Goal: Task Accomplishment & Management: Manage account settings

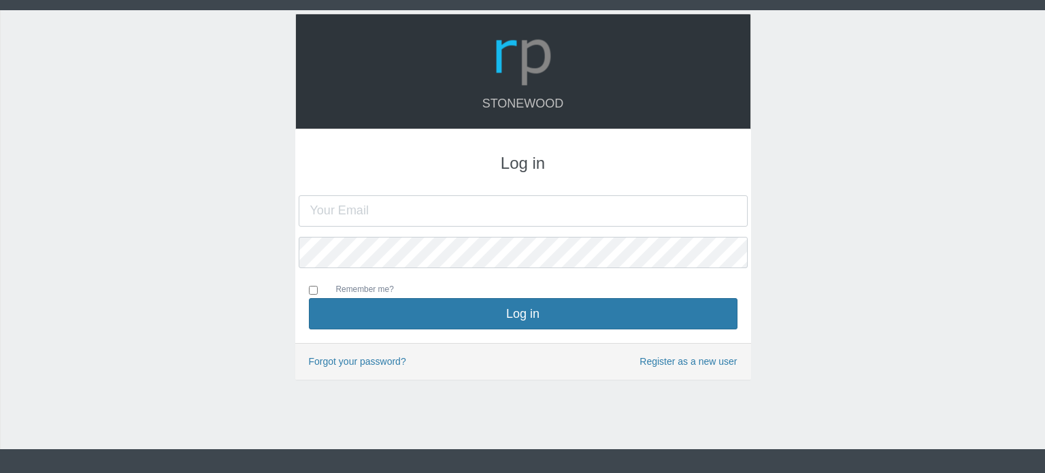
type input "[PERSON_NAME][EMAIL_ADDRESS][DOMAIN_NAME]"
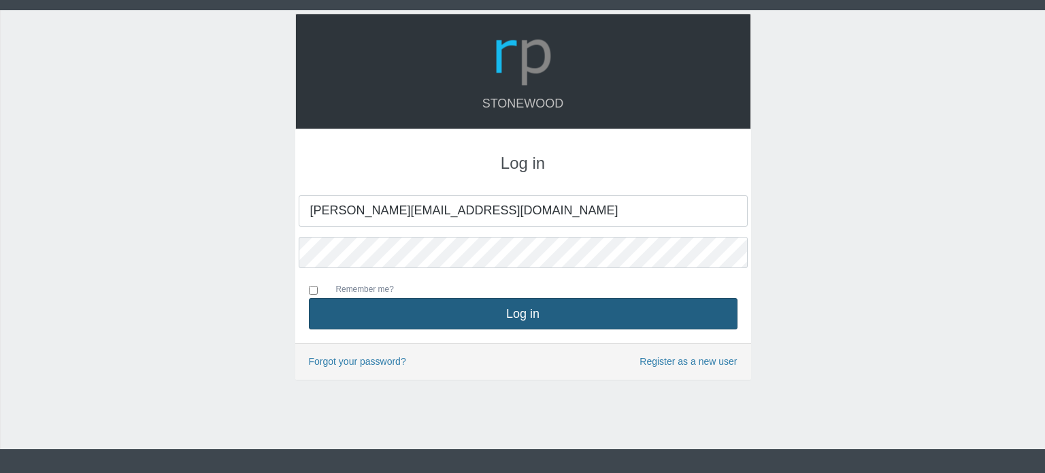
click at [438, 316] on button "Log in" at bounding box center [523, 313] width 429 height 31
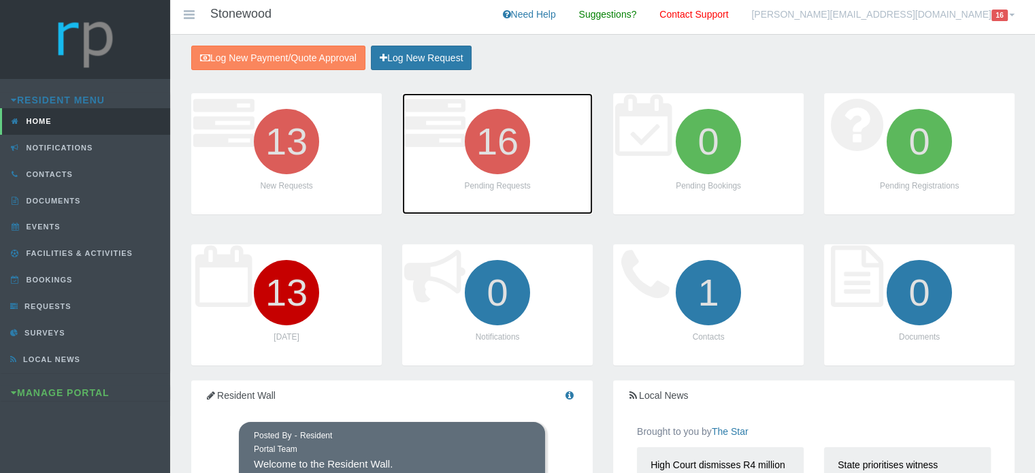
click at [491, 141] on icon "16" at bounding box center [497, 141] width 76 height 76
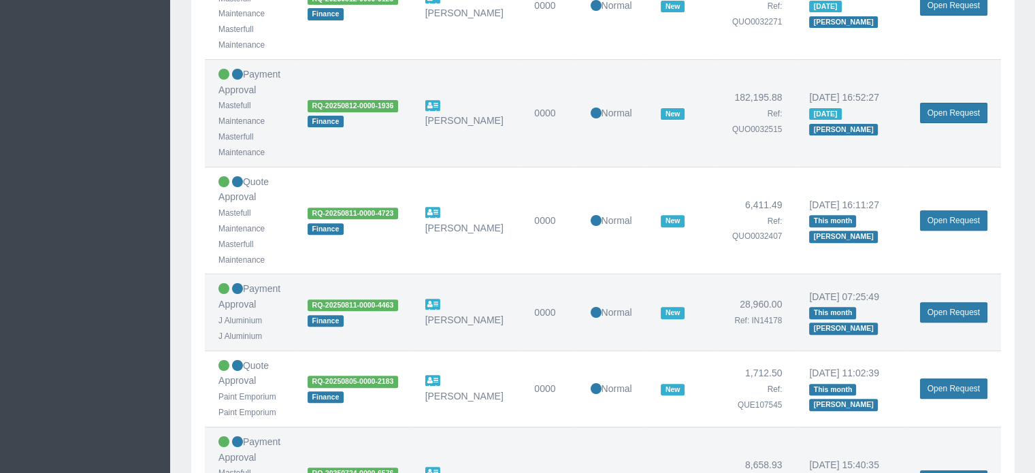
scroll to position [544, 0]
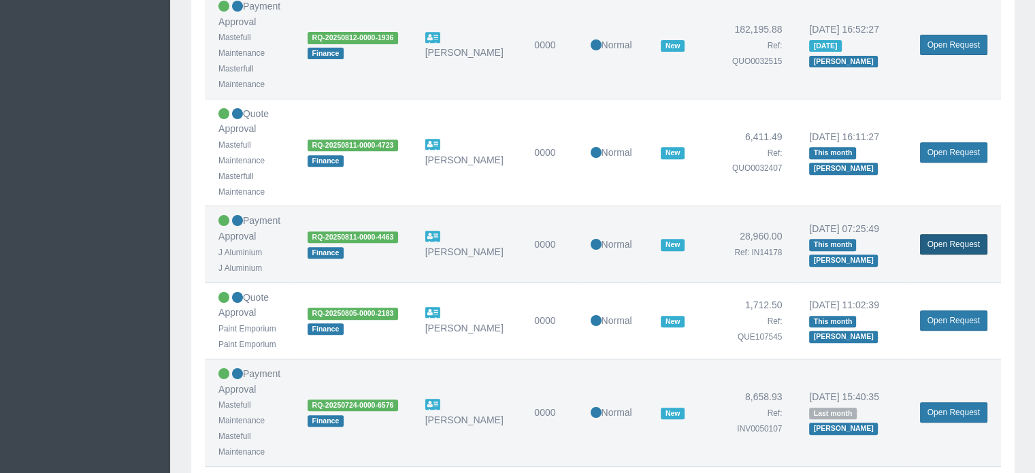
click at [958, 242] on link "Open Request" at bounding box center [953, 244] width 67 height 20
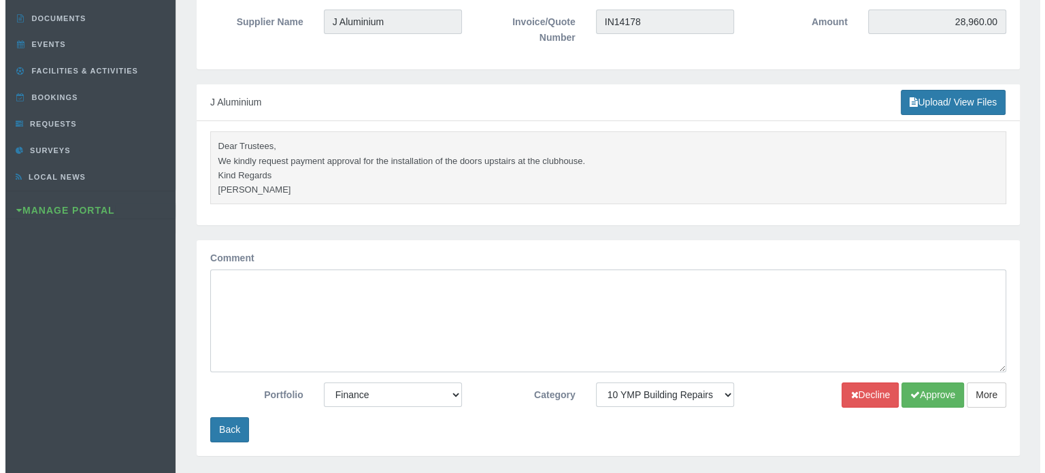
scroll to position [204, 0]
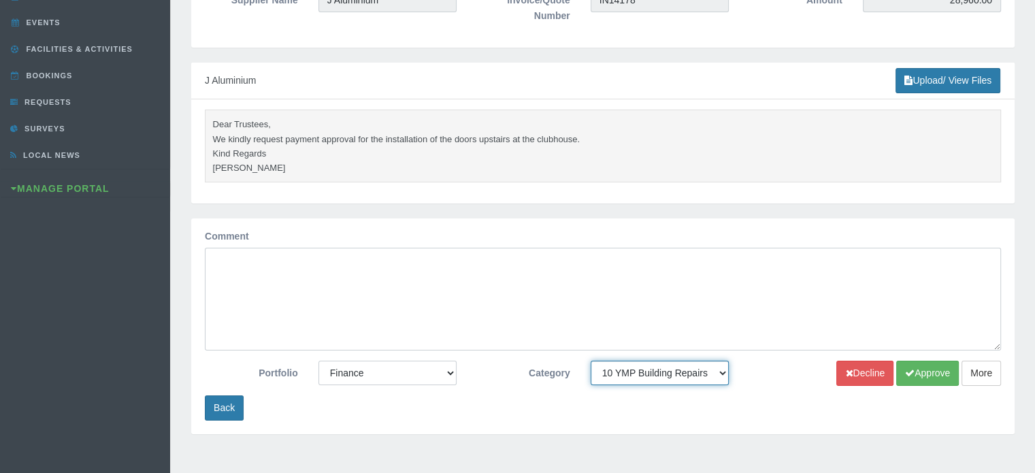
click at [596, 374] on select "-- None -- 10 YMP - Borehole 10 YMP - Fire Equipment 10 YMP - Garden upgrades 1…" at bounding box center [660, 373] width 138 height 24
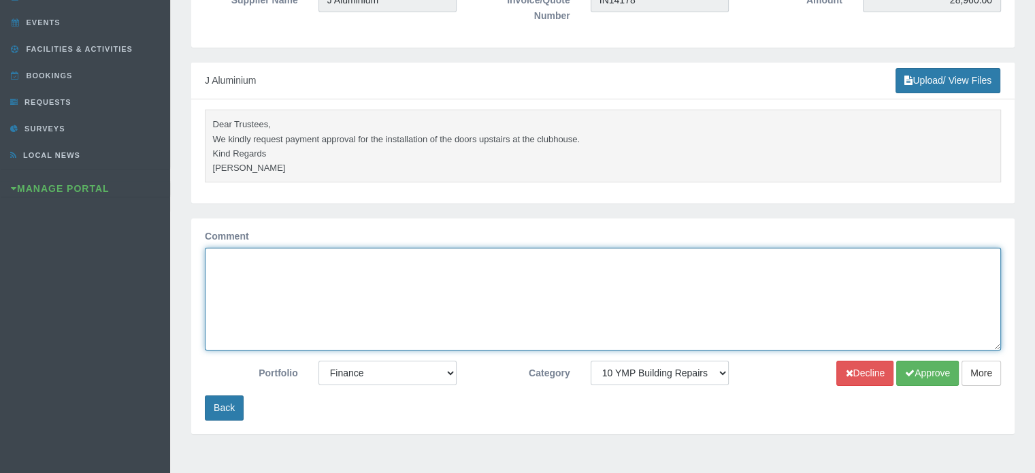
click at [308, 277] on textarea "Comment" at bounding box center [603, 299] width 796 height 103
type textarea "Approved"
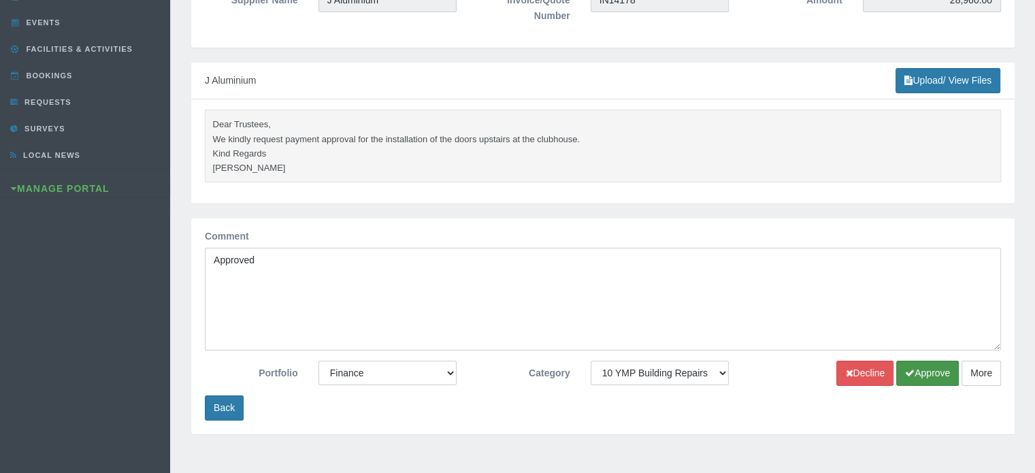
click at [913, 380] on button "Approve" at bounding box center [927, 373] width 63 height 25
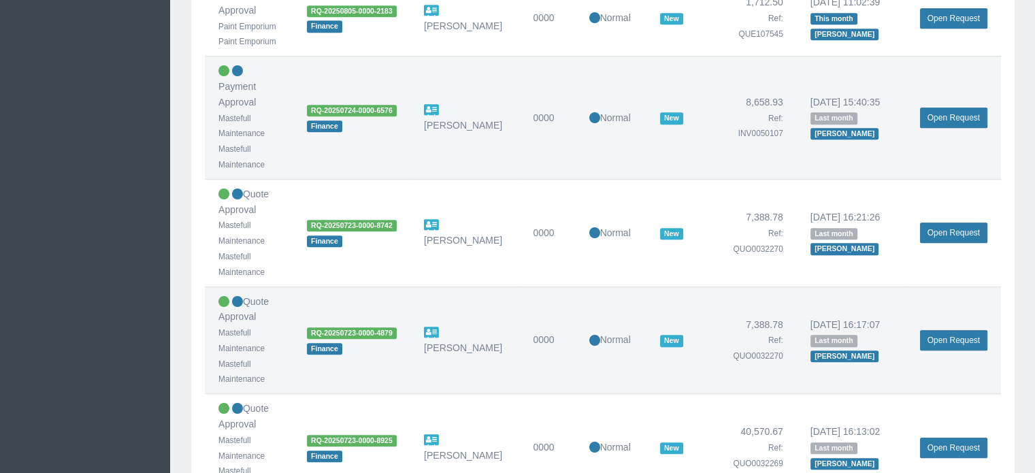
scroll to position [1026, 0]
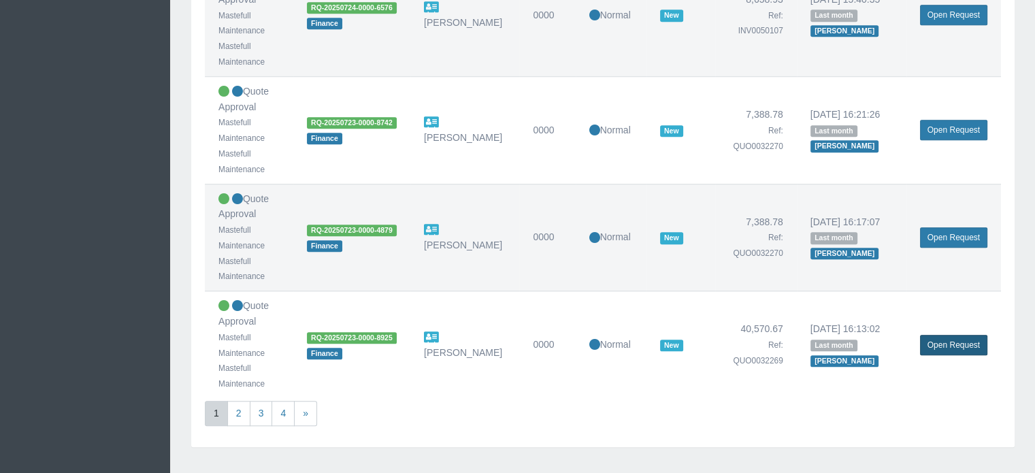
click at [945, 335] on link "Open Request" at bounding box center [953, 345] width 67 height 20
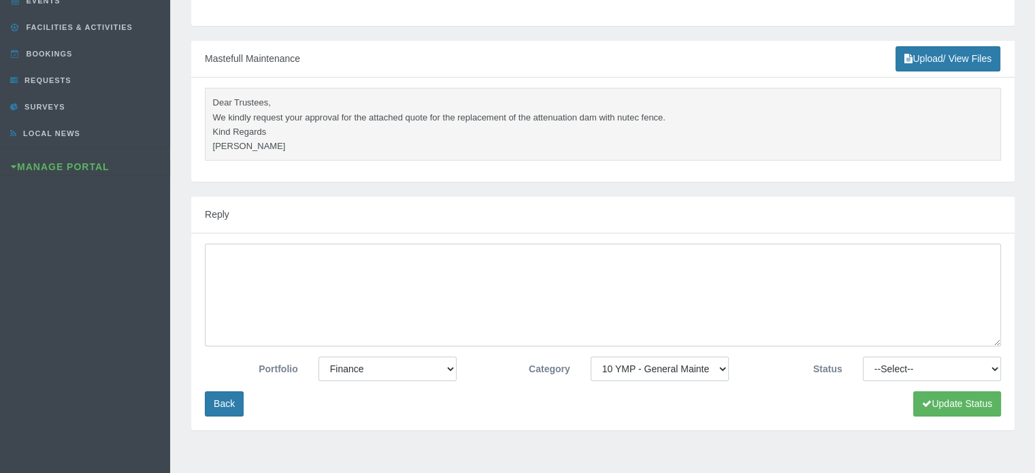
scroll to position [340, 0]
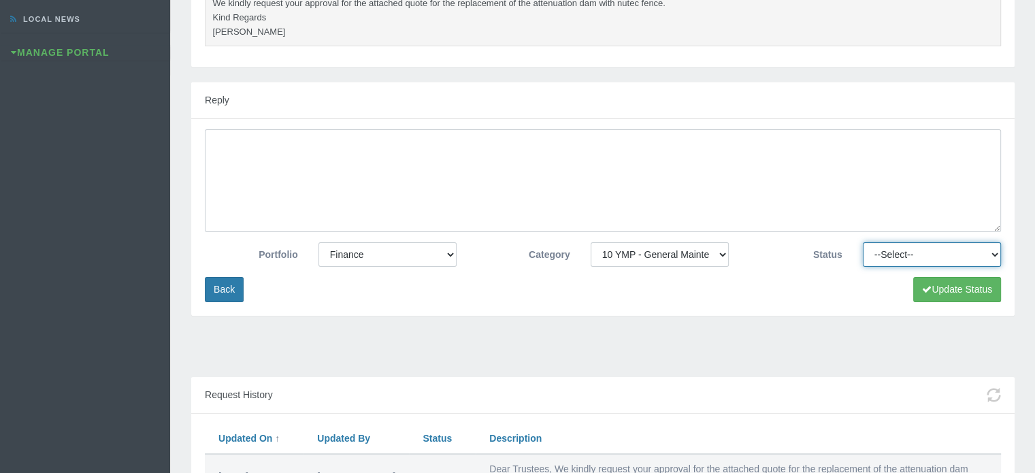
click at [897, 250] on select "--Select-- Approved Cancelled Completed Declined More information required New …" at bounding box center [932, 254] width 138 height 24
select select "MOREINFO"
click at [863, 242] on select "--Select-- Approved Cancelled Completed Declined More information required New …" at bounding box center [932, 254] width 138 height 24
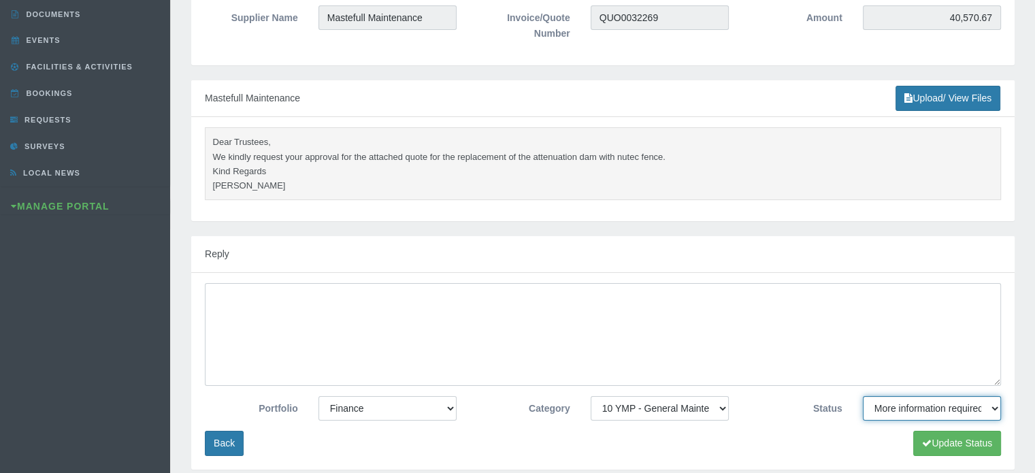
scroll to position [136, 0]
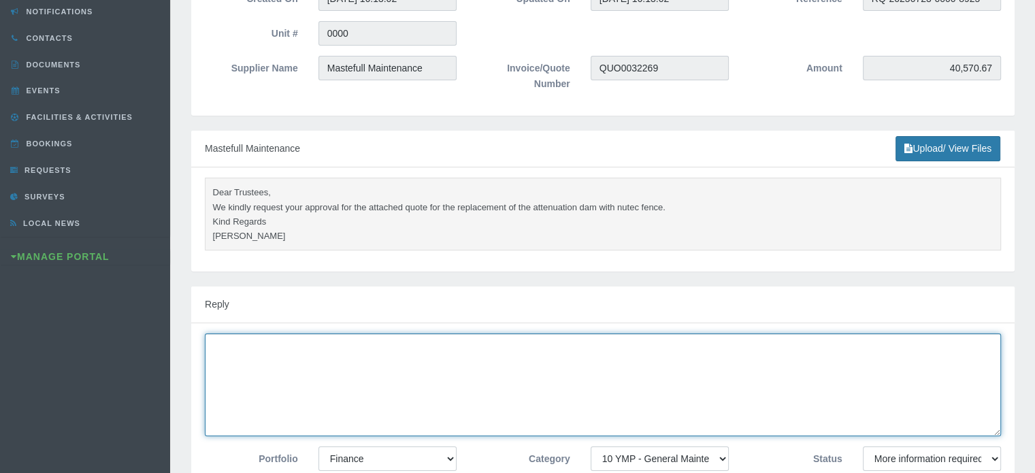
click at [686, 348] on textarea at bounding box center [603, 384] width 796 height 103
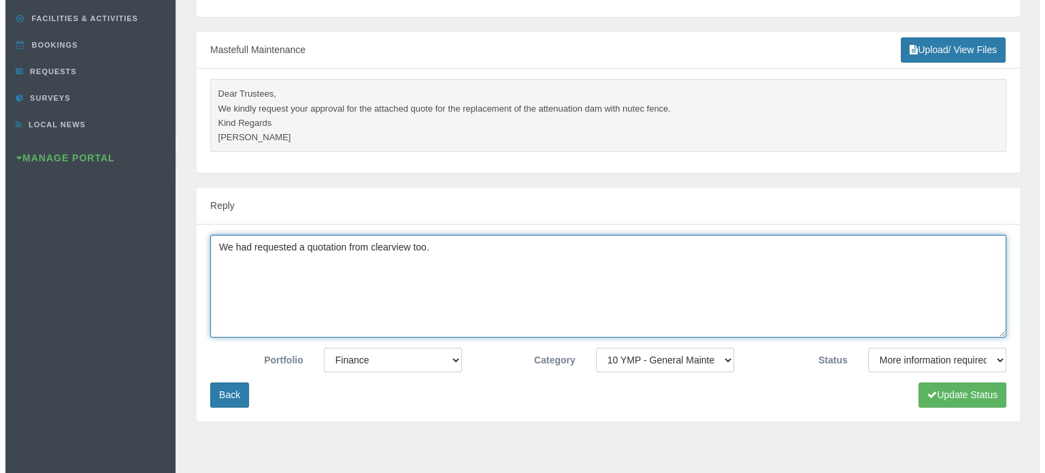
scroll to position [454, 0]
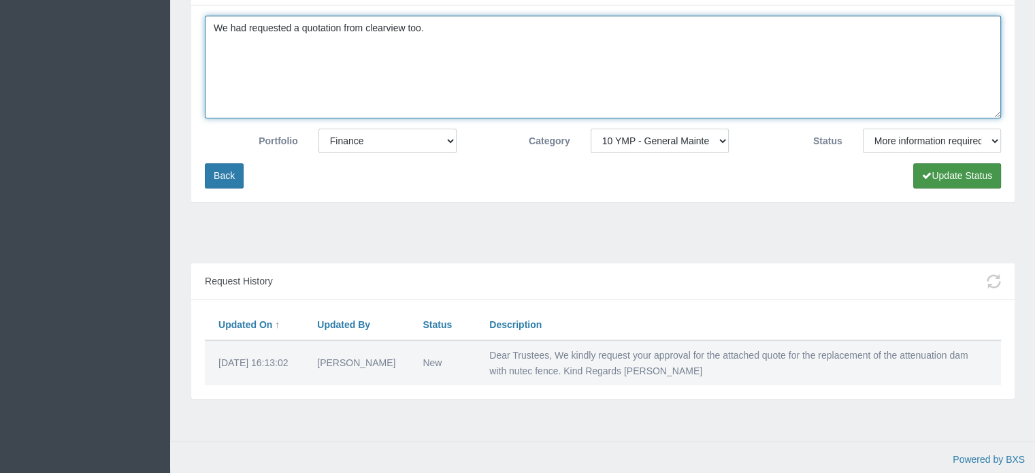
type textarea "We had requested a quotation from clearview too."
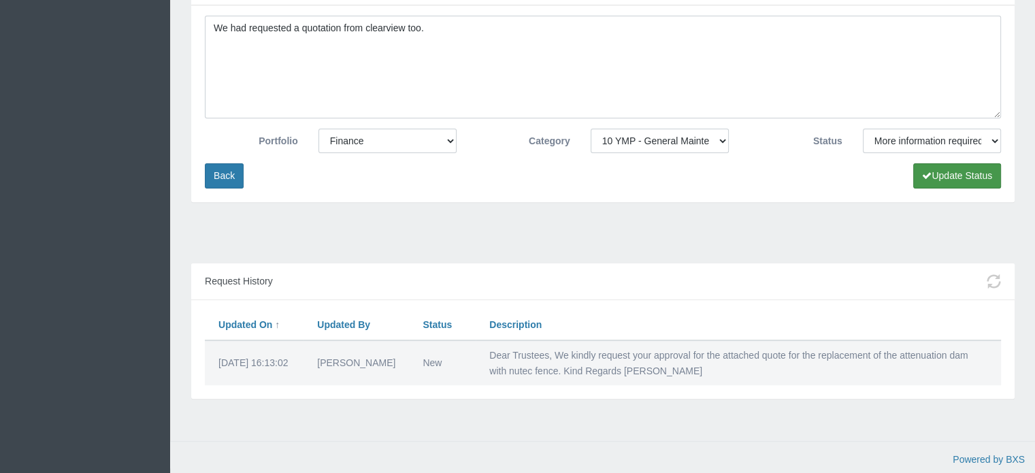
click at [944, 175] on button "Update Status" at bounding box center [957, 175] width 88 height 25
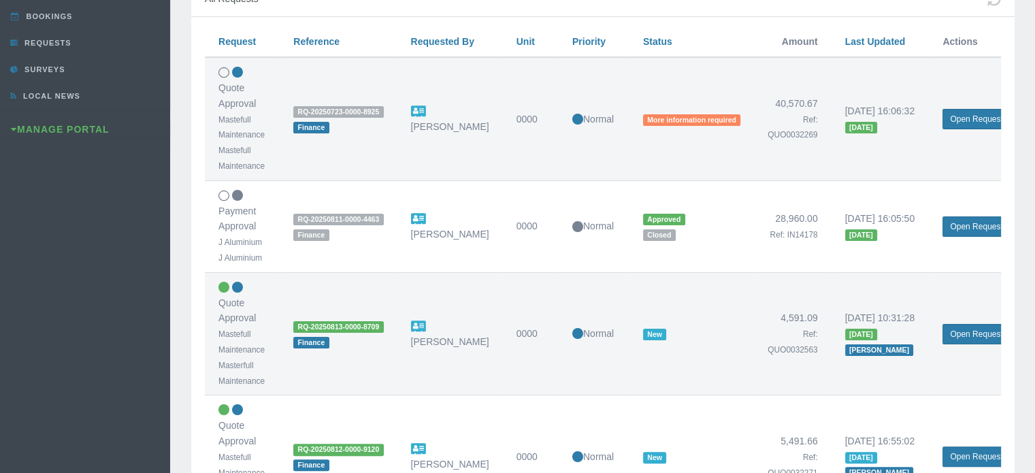
scroll to position [136, 0]
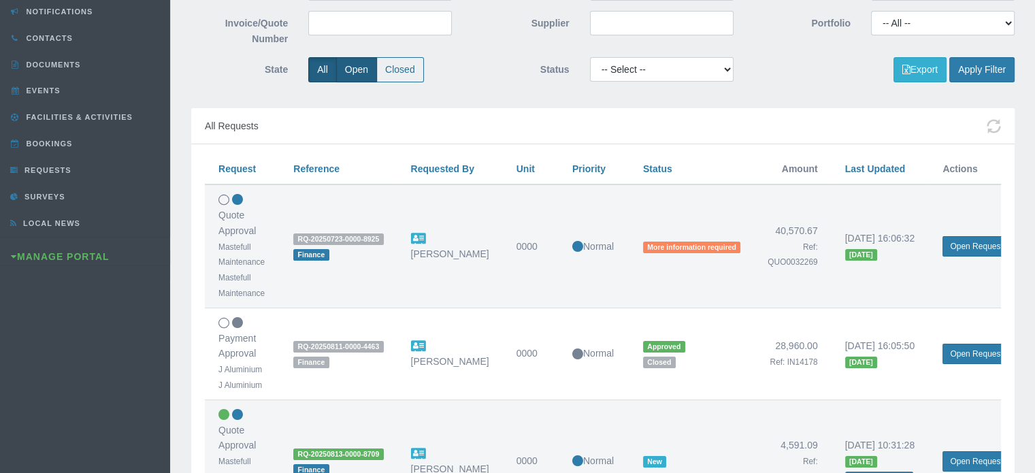
click at [355, 69] on label "Open" at bounding box center [356, 69] width 41 height 25
radio input "true"
click at [969, 66] on button "Apply Filter" at bounding box center [981, 69] width 65 height 25
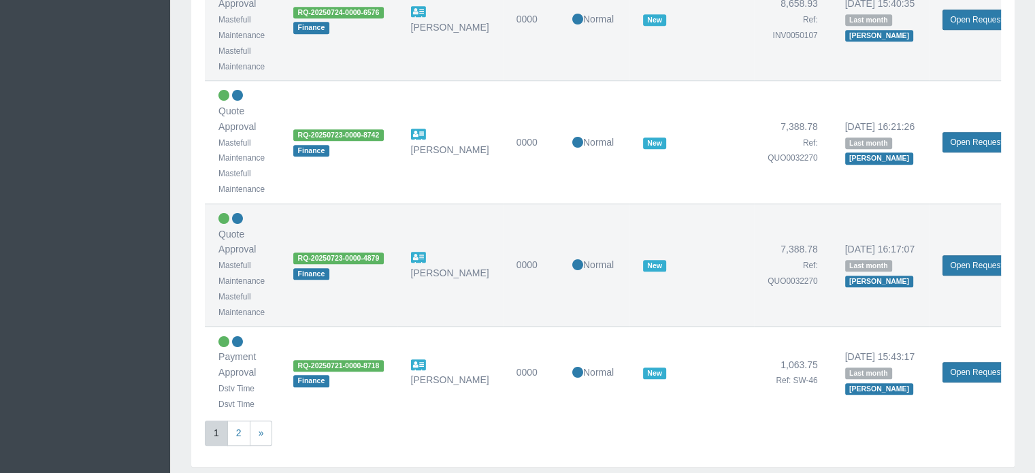
scroll to position [1178, 0]
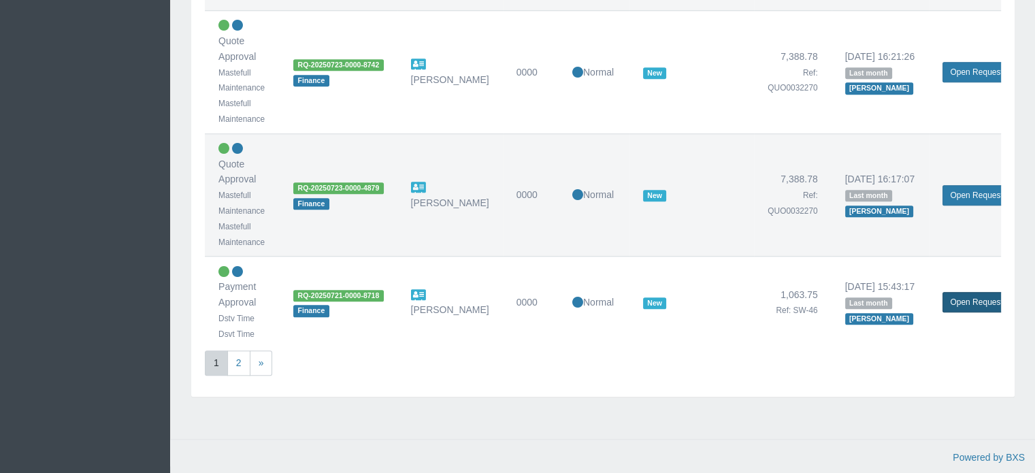
click at [968, 292] on link "Open Request" at bounding box center [976, 302] width 67 height 20
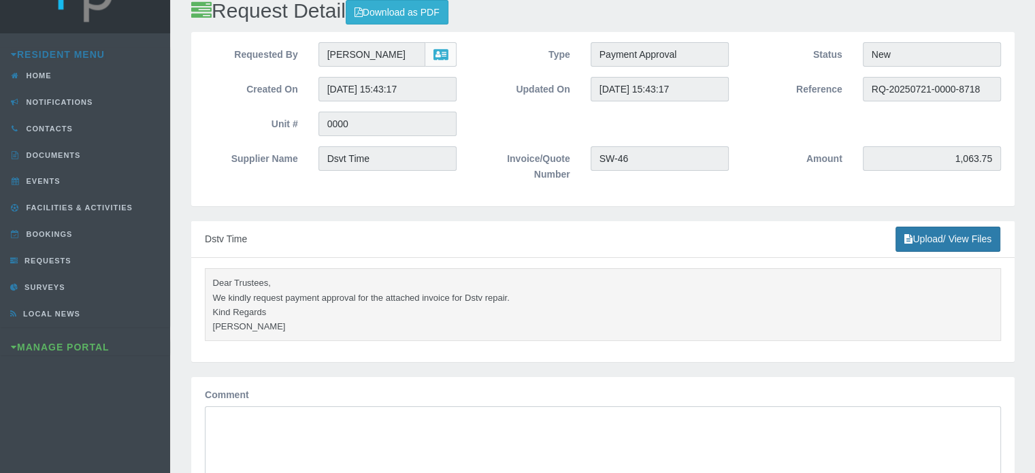
scroll to position [68, 0]
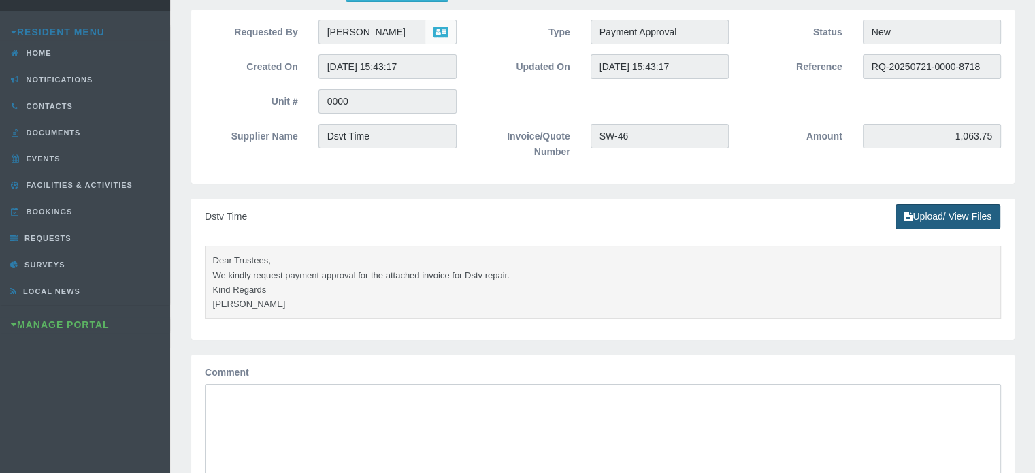
click at [936, 218] on link "Upload/ View Files" at bounding box center [948, 216] width 105 height 25
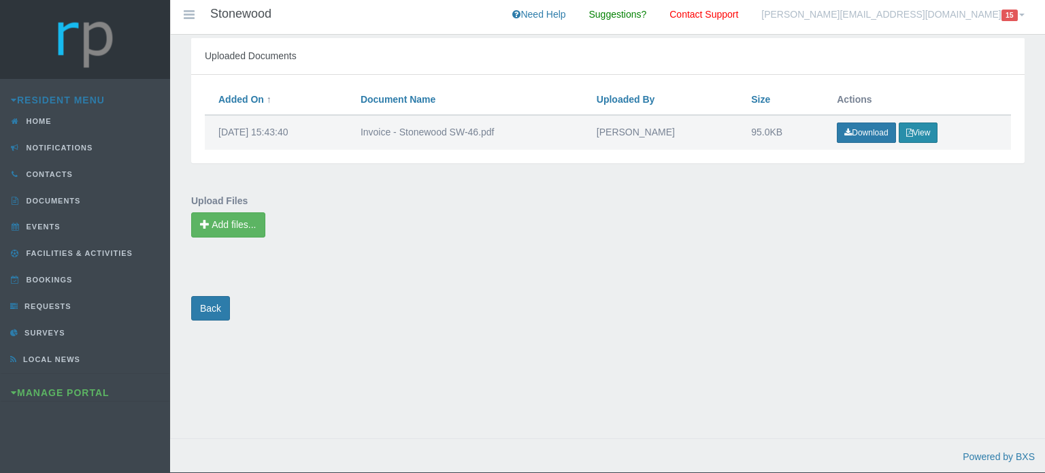
click at [915, 133] on button "View" at bounding box center [918, 132] width 39 height 20
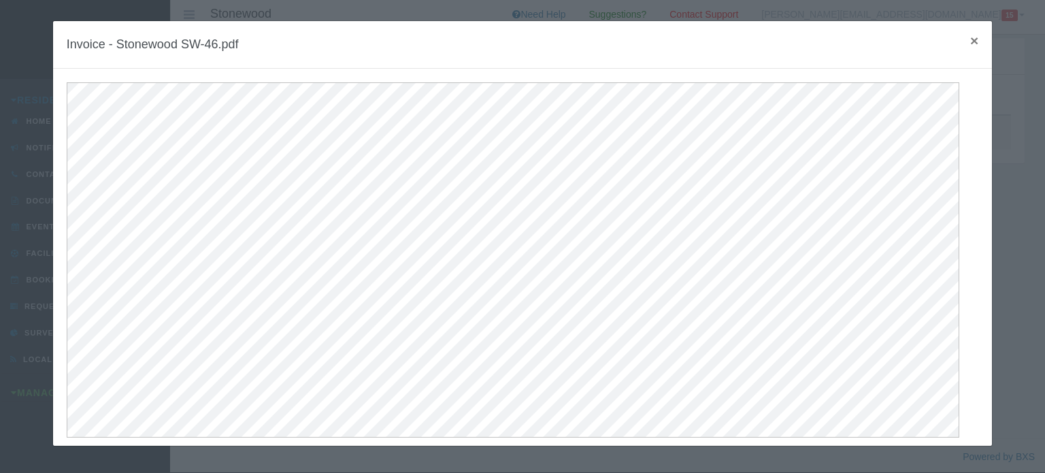
click at [970, 40] on span "×" at bounding box center [974, 41] width 8 height 16
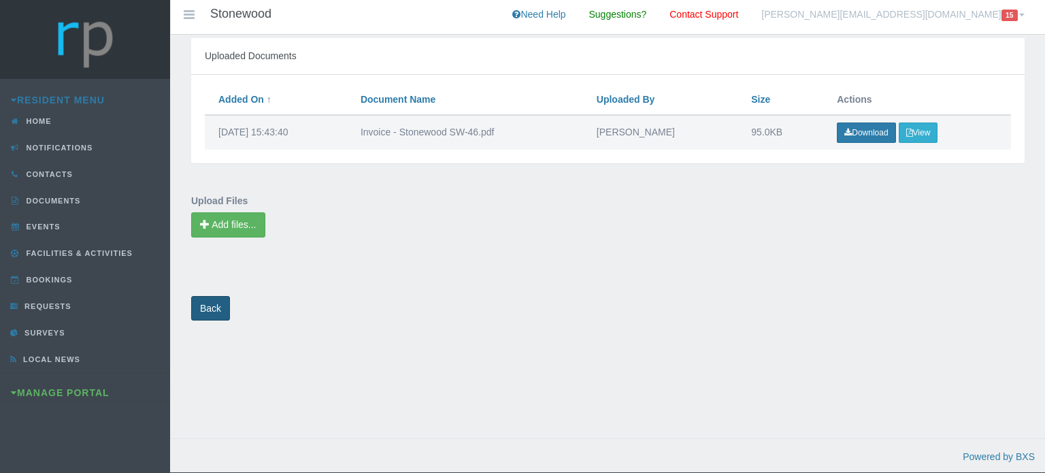
click at [215, 309] on link "Back" at bounding box center [210, 308] width 39 height 25
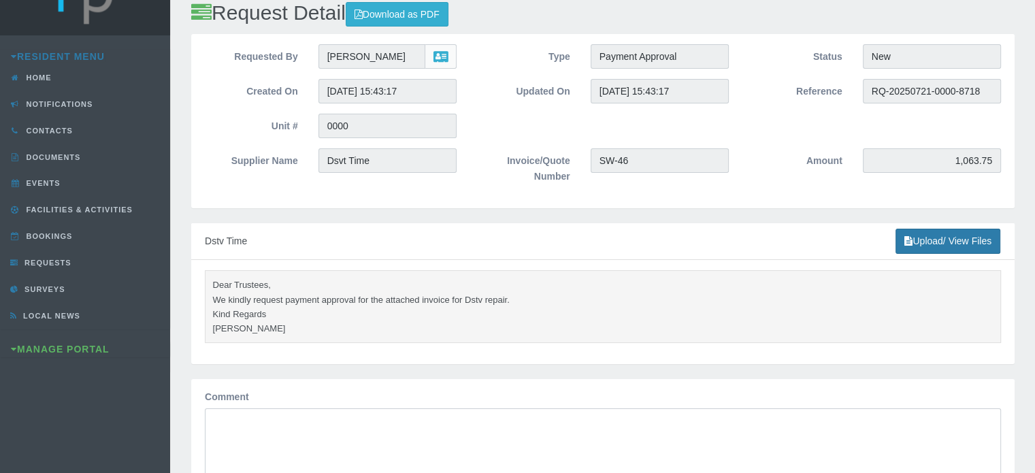
scroll to position [68, 0]
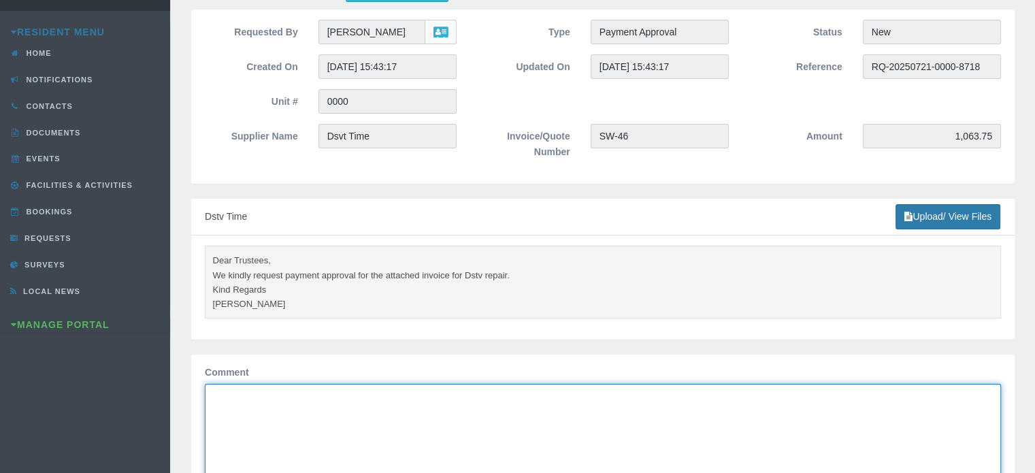
click at [267, 395] on textarea "Comment" at bounding box center [603, 435] width 796 height 103
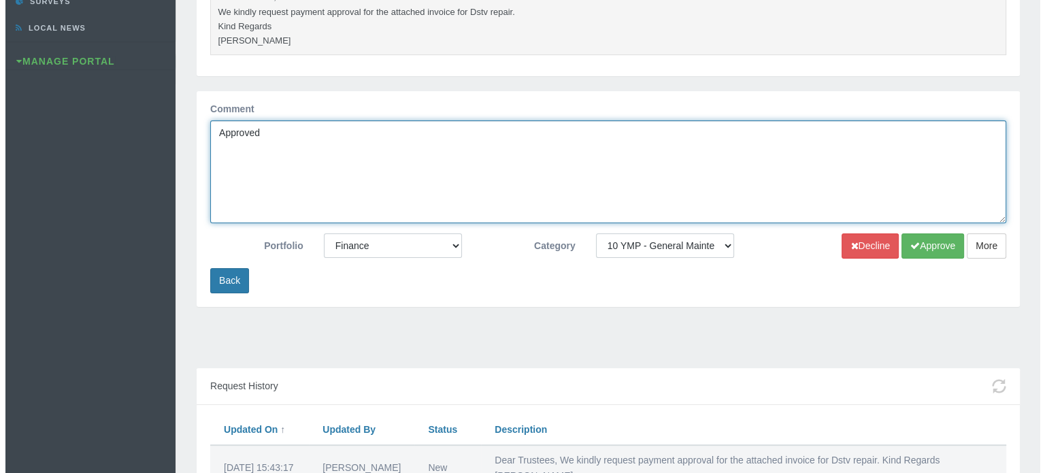
scroll to position [340, 0]
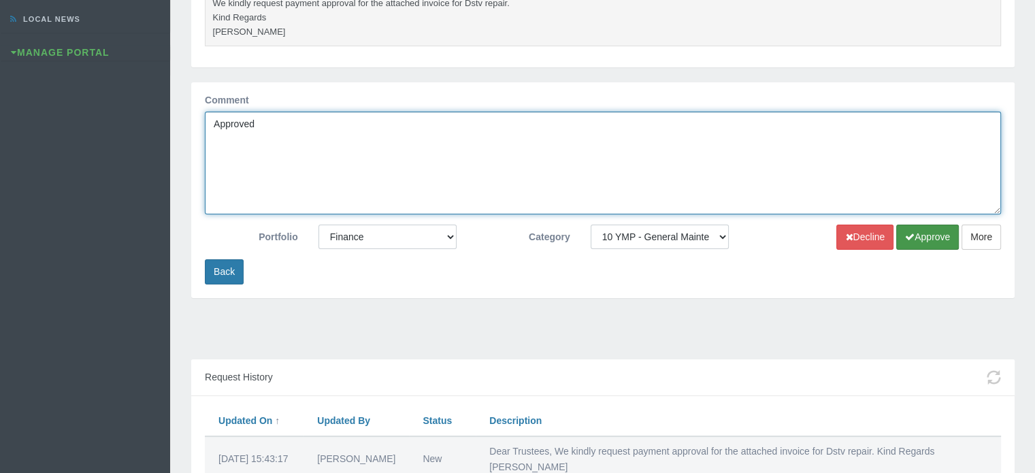
type textarea "Approved"
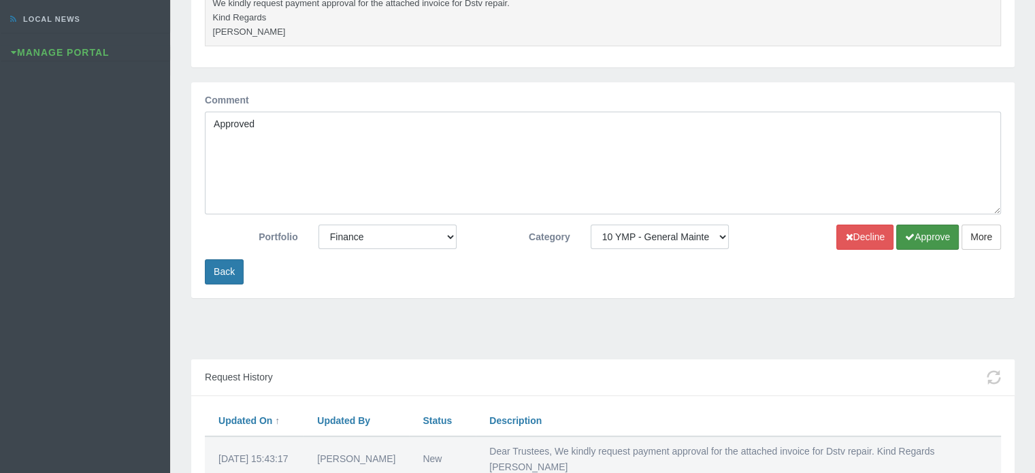
click at [920, 237] on button "Approve" at bounding box center [927, 237] width 63 height 25
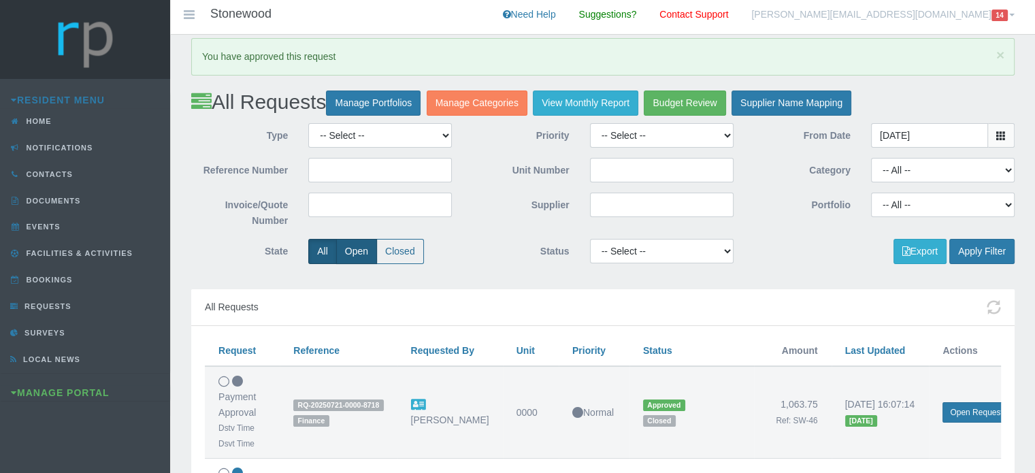
click at [350, 248] on label "Open" at bounding box center [356, 251] width 41 height 25
radio input "true"
click at [988, 245] on button "Apply Filter" at bounding box center [981, 251] width 65 height 25
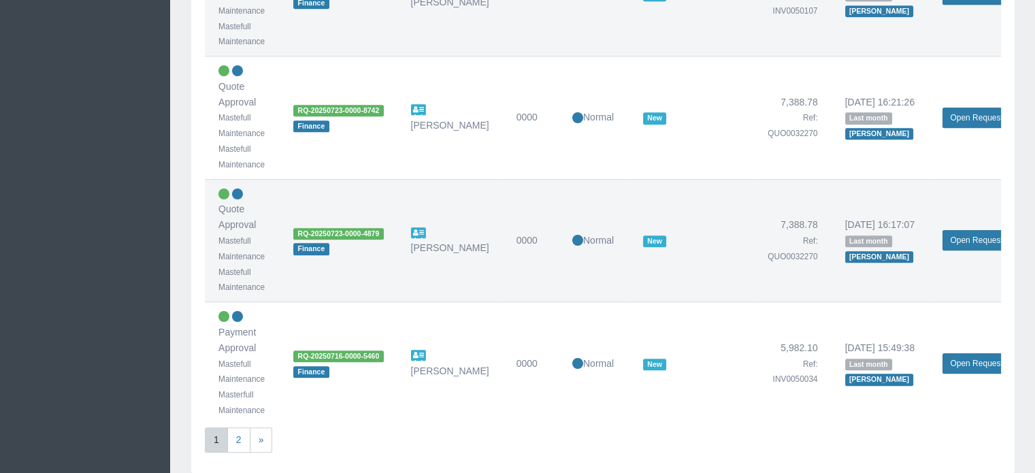
scroll to position [1225, 0]
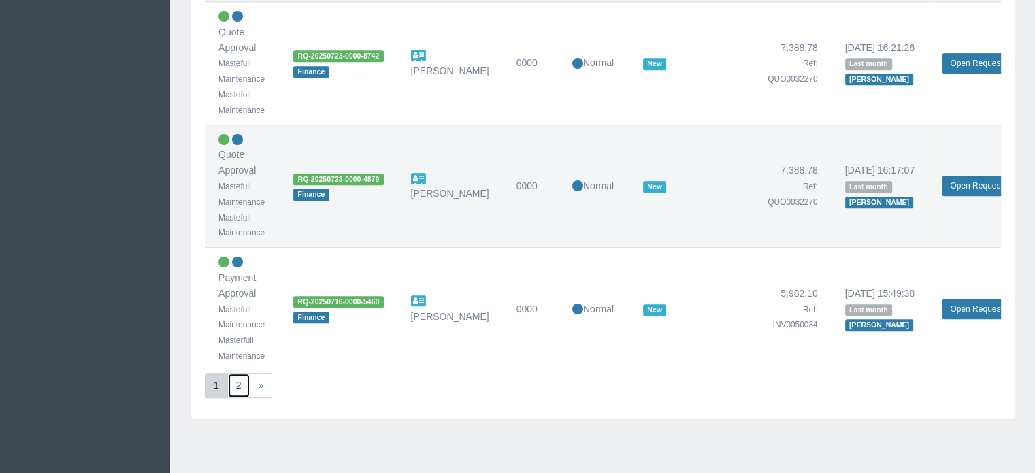
click at [239, 386] on link "2" at bounding box center [238, 385] width 23 height 25
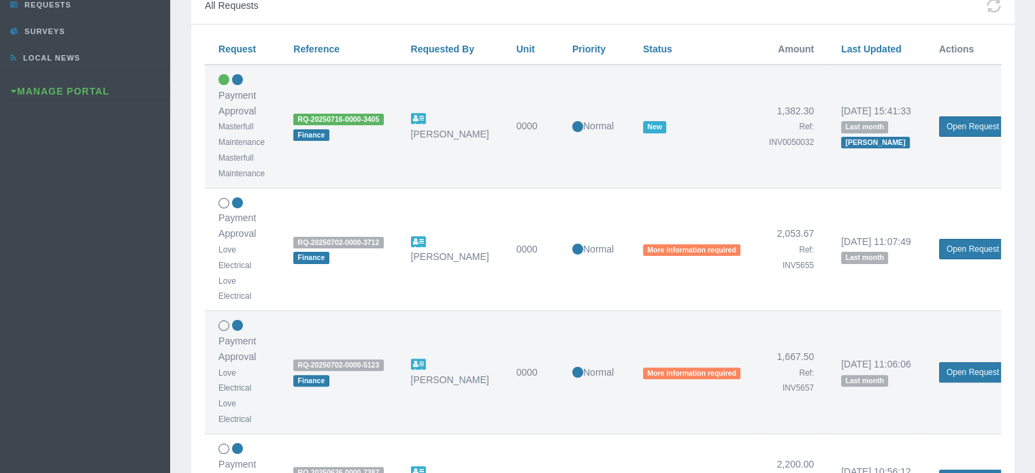
scroll to position [272, 0]
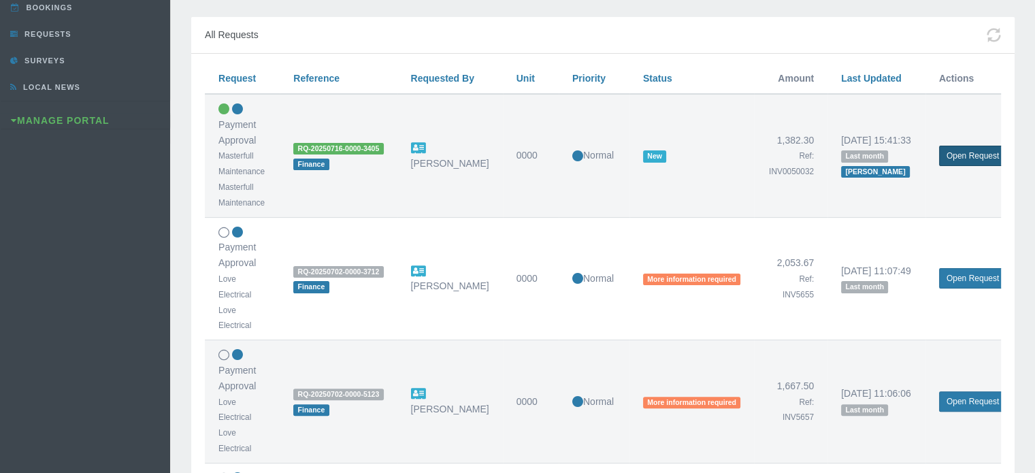
click at [955, 147] on link "Open Request" at bounding box center [972, 156] width 67 height 20
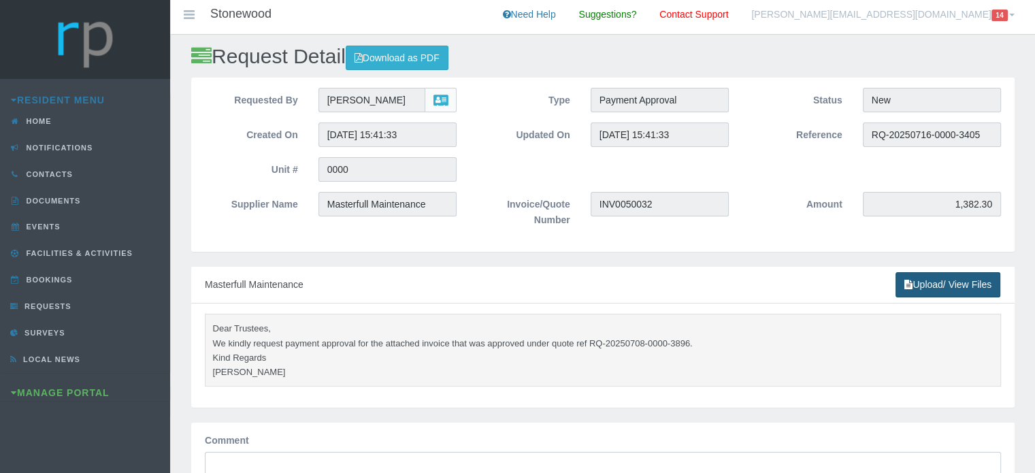
click at [932, 280] on link "Upload/ View Files" at bounding box center [948, 284] width 105 height 25
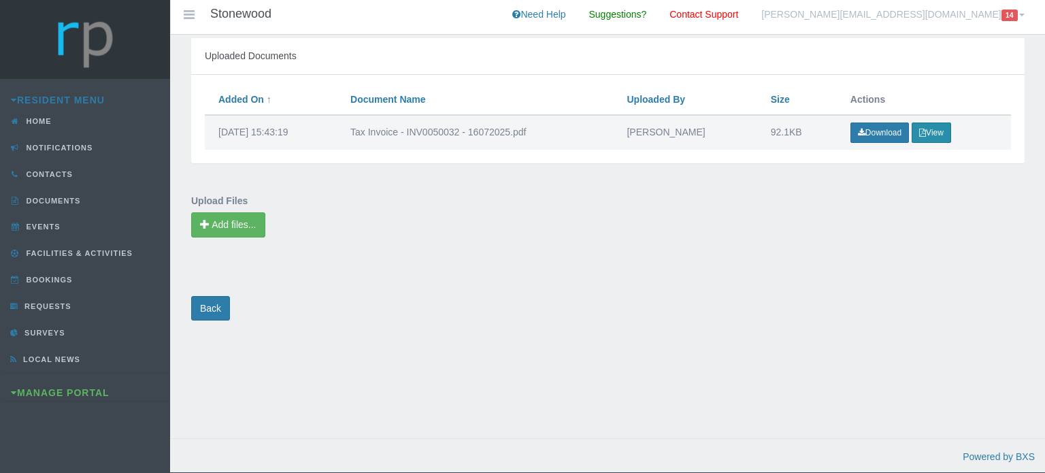
click at [926, 131] on icon "button" at bounding box center [922, 133] width 7 height 8
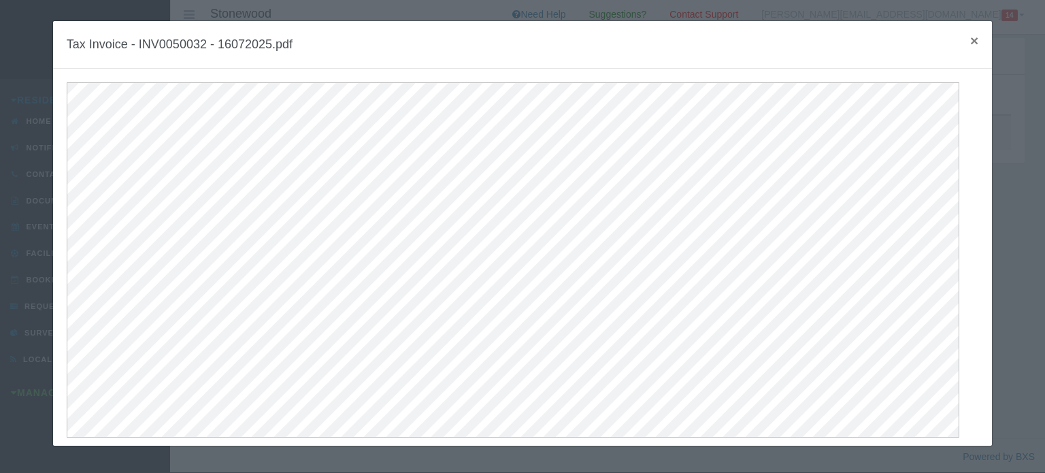
click at [970, 40] on span "×" at bounding box center [974, 41] width 8 height 16
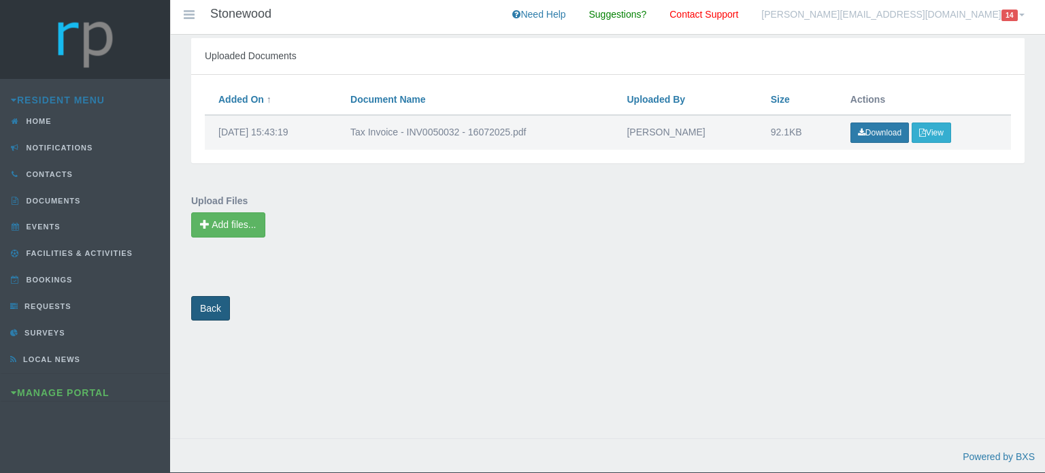
click at [207, 313] on link "Back" at bounding box center [210, 308] width 39 height 25
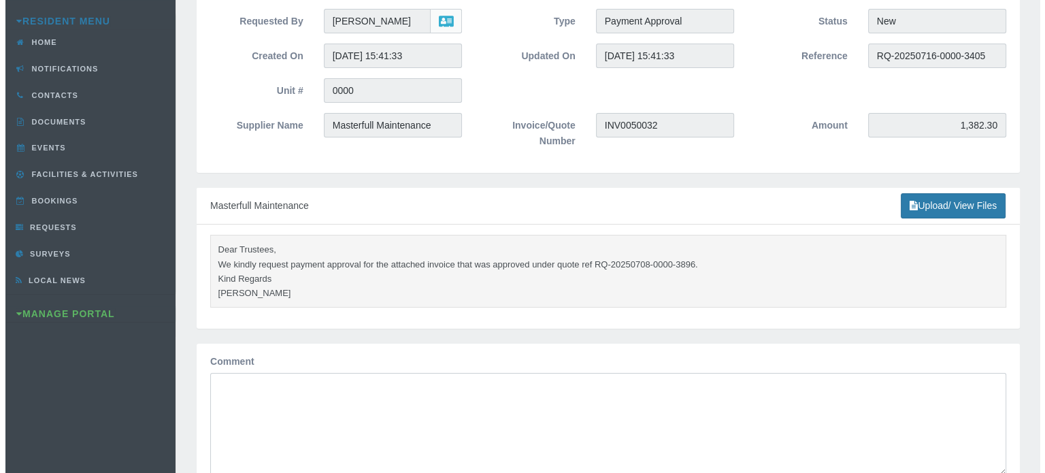
scroll to position [136, 0]
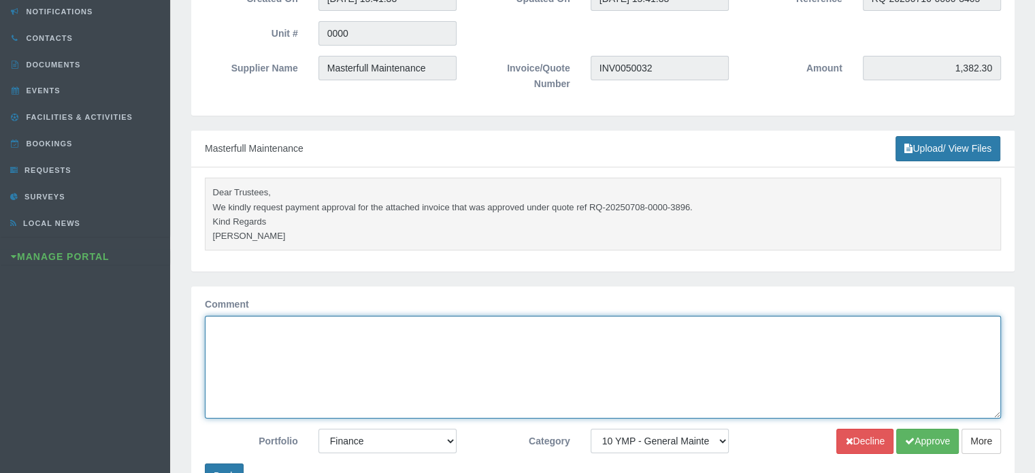
click at [231, 357] on textarea "Comment" at bounding box center [603, 367] width 796 height 103
type textarea "Approved"
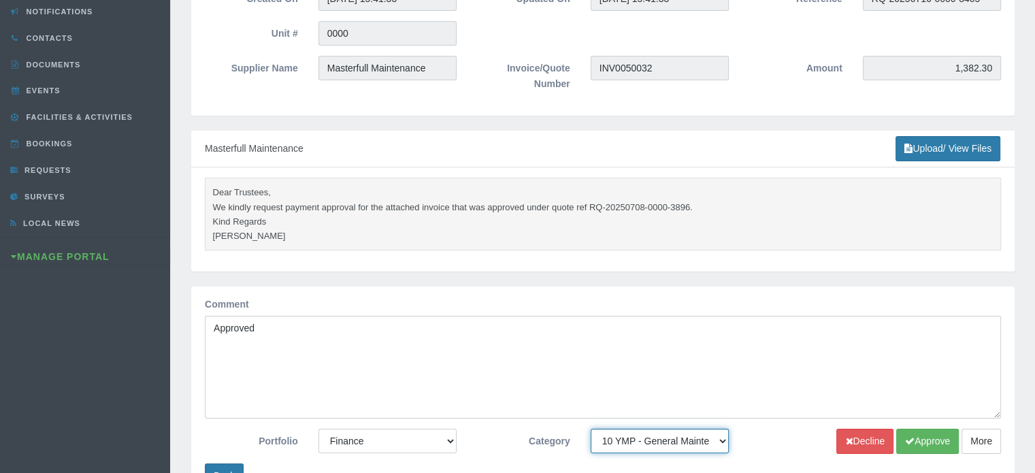
click at [658, 444] on select "-- None -- 10 YMP - Borehole 10 YMP - Fire Equipment 10 YMP - Garden upgrades 1…" at bounding box center [660, 441] width 138 height 24
click at [909, 431] on button "Approve" at bounding box center [927, 441] width 63 height 25
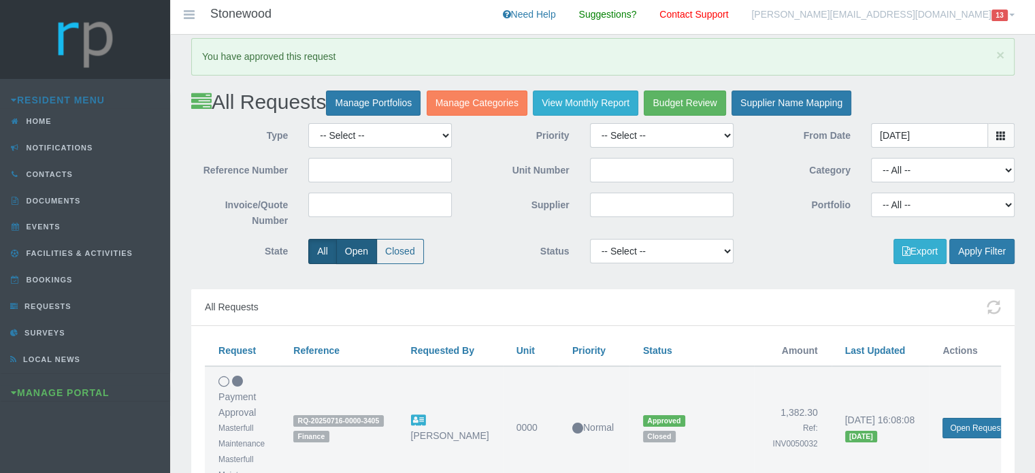
click at [352, 249] on label "Open" at bounding box center [356, 251] width 41 height 25
radio input "true"
click at [977, 246] on button "Apply Filter" at bounding box center [981, 251] width 65 height 25
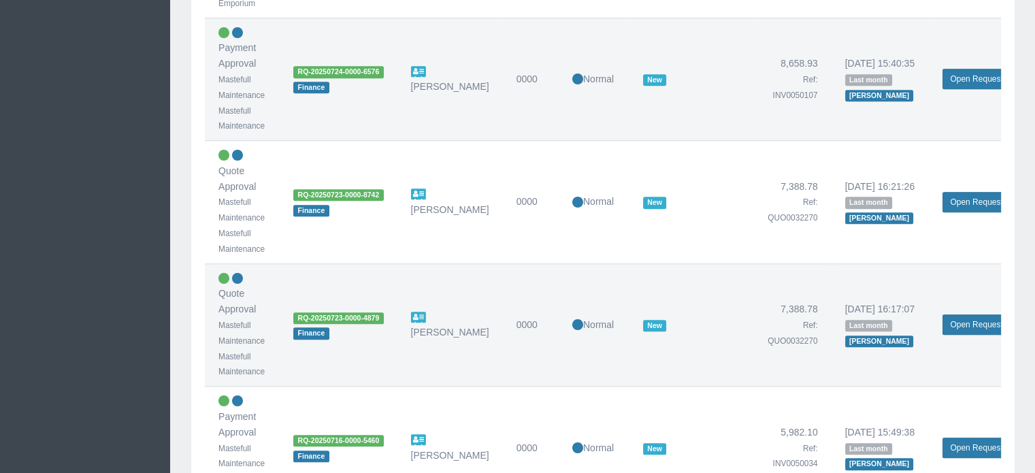
scroll to position [1254, 0]
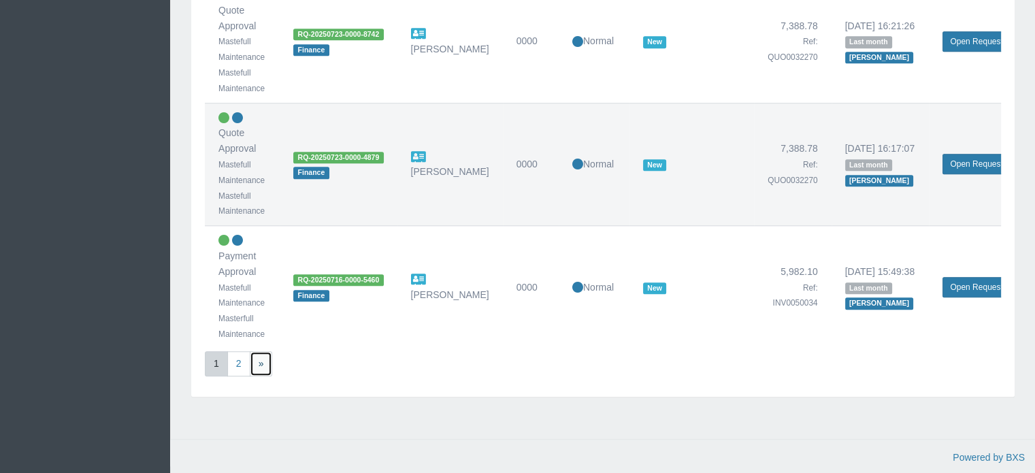
click at [263, 357] on link "»" at bounding box center [261, 363] width 23 height 25
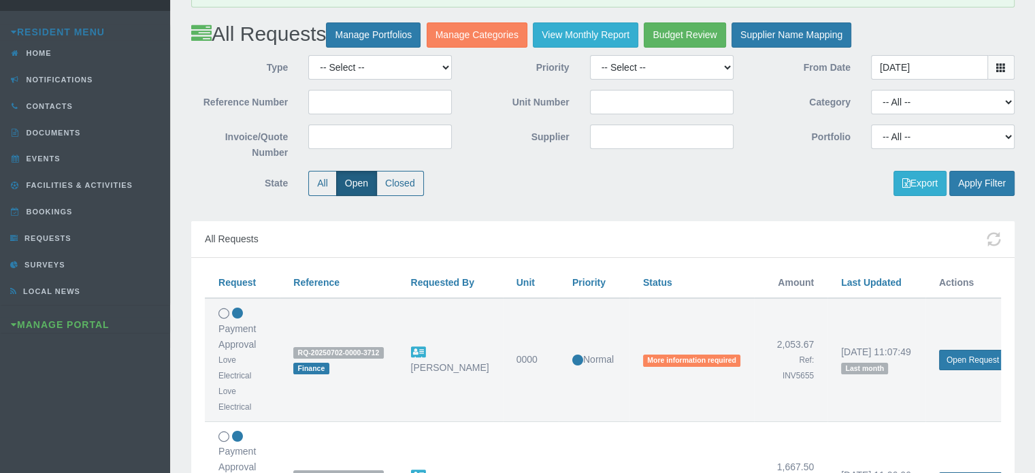
scroll to position [364, 0]
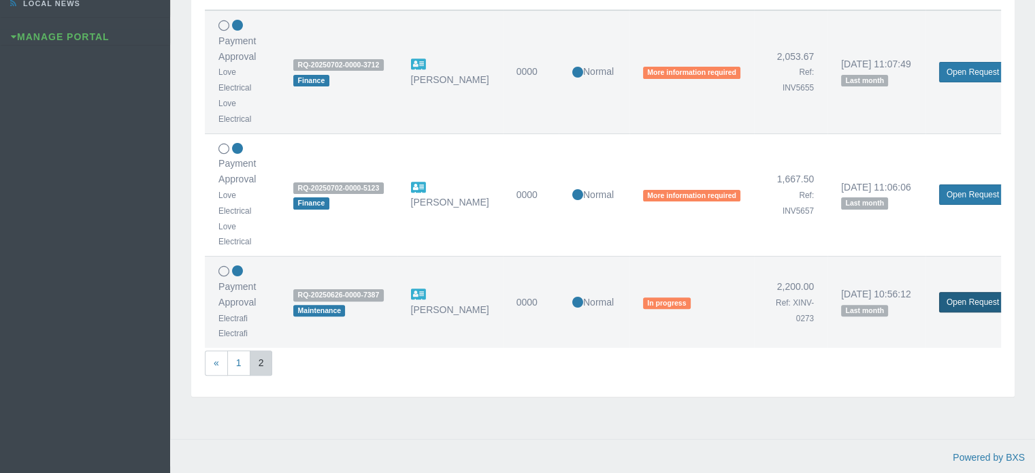
click at [982, 297] on link "Open Request" at bounding box center [972, 302] width 67 height 20
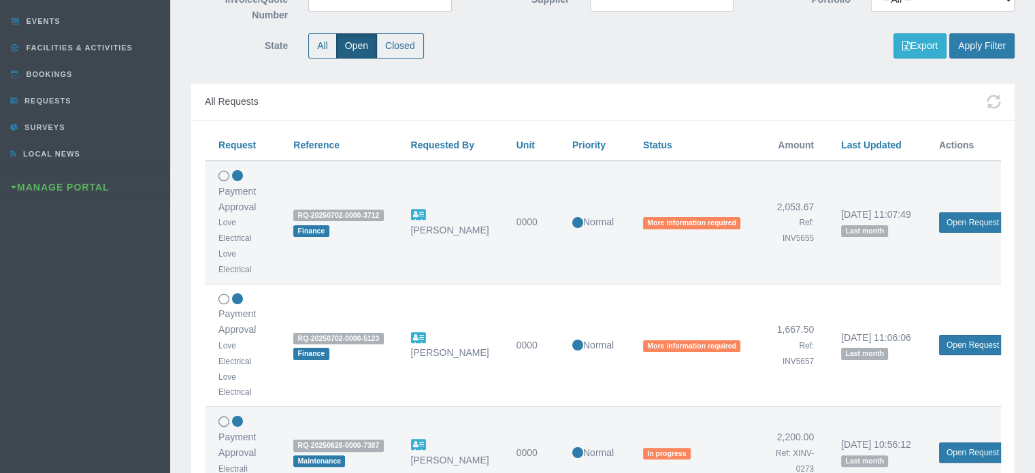
scroll to position [296, 0]
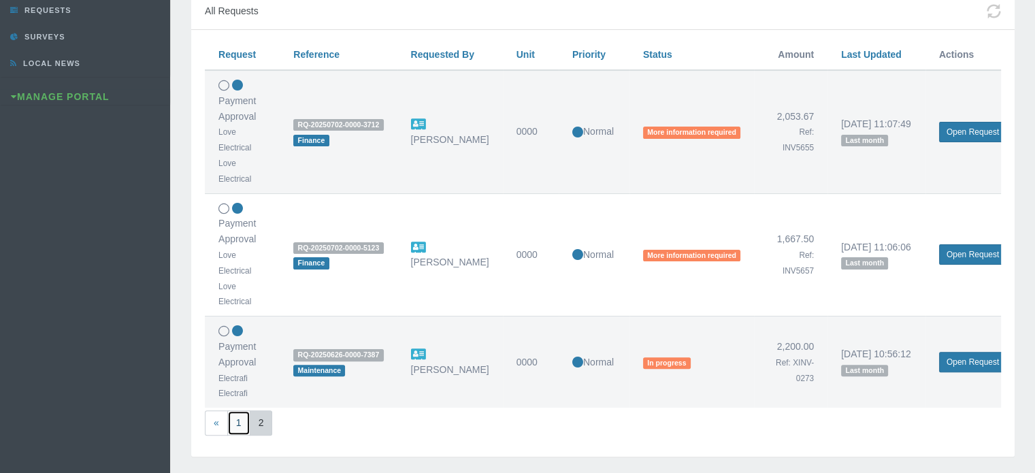
click at [231, 423] on link "1" at bounding box center [238, 422] width 23 height 25
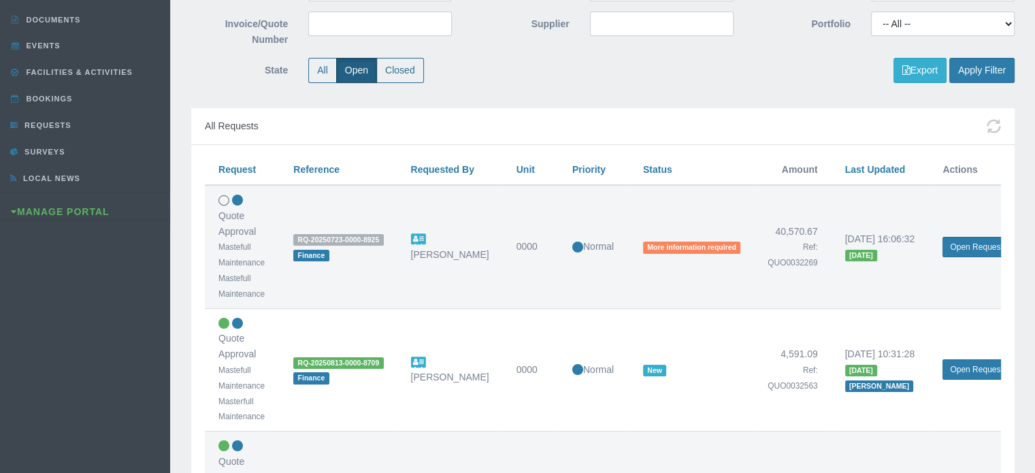
scroll to position [340, 0]
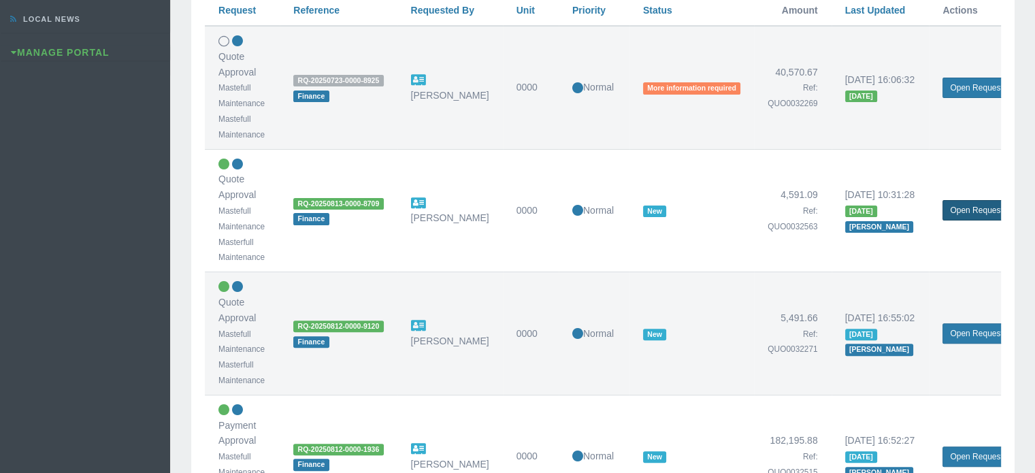
click at [972, 209] on link "Open Request" at bounding box center [976, 210] width 67 height 20
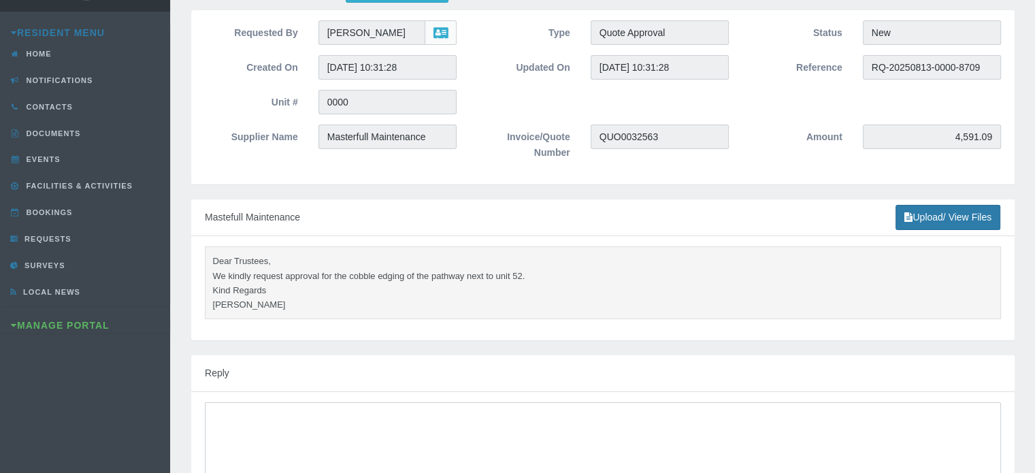
scroll to position [136, 0]
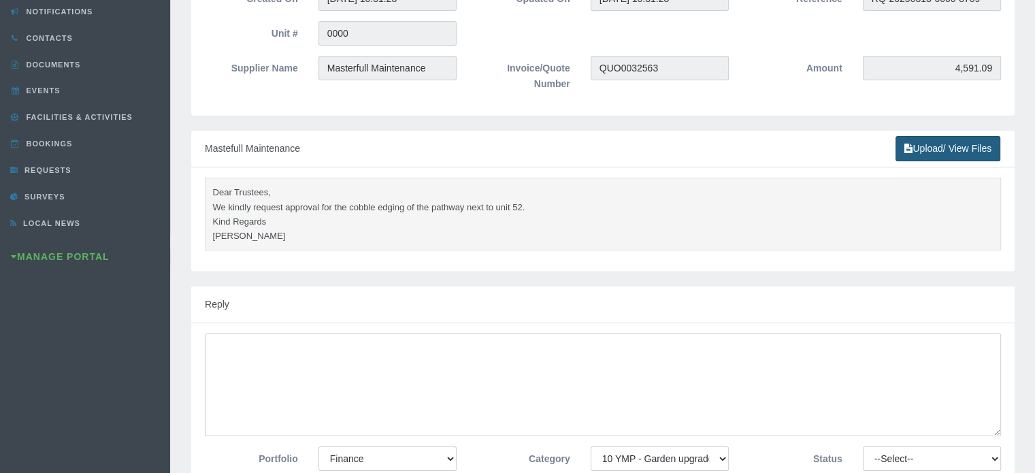
click at [934, 146] on link "Upload/ View Files" at bounding box center [948, 148] width 105 height 25
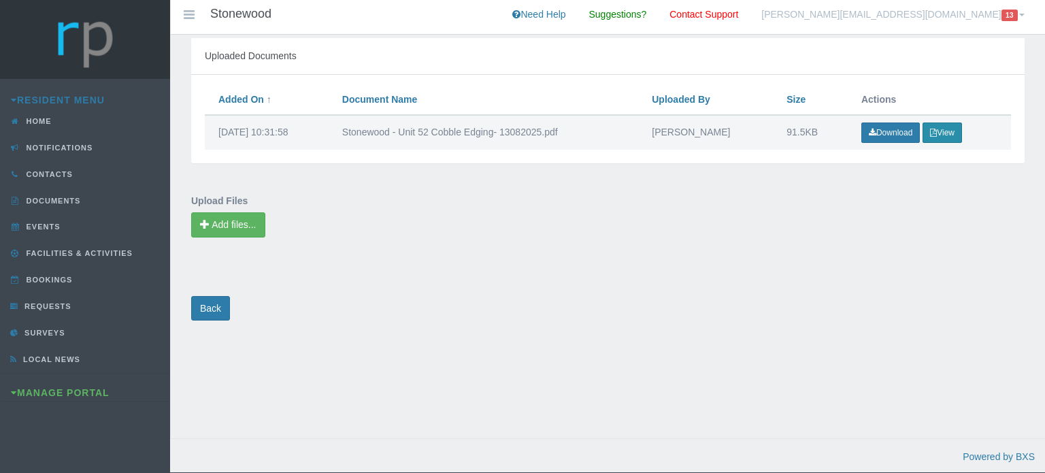
click at [942, 130] on button "View" at bounding box center [942, 132] width 39 height 20
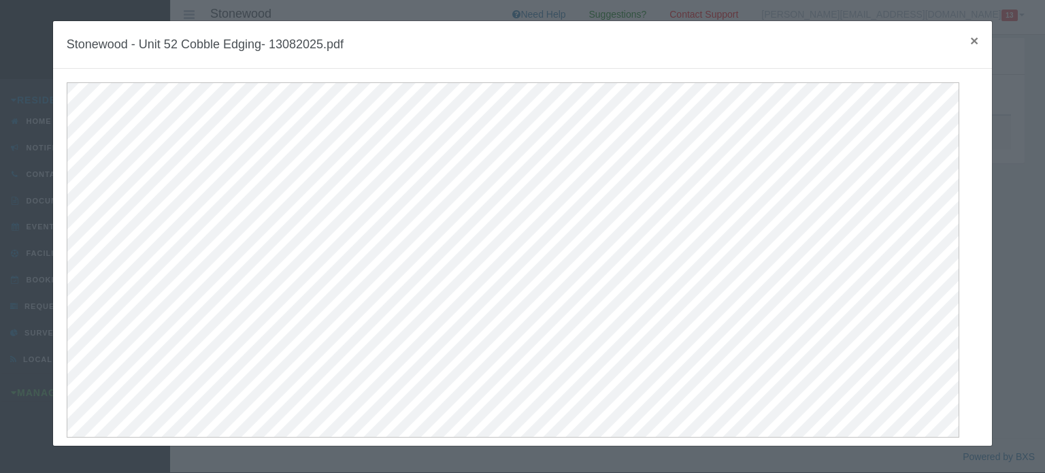
click at [970, 38] on span "×" at bounding box center [974, 41] width 8 height 16
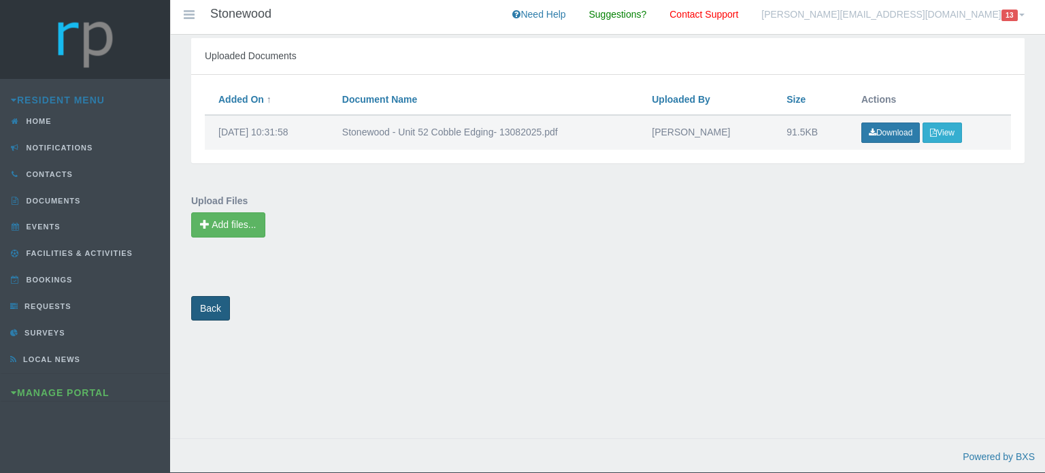
click at [208, 310] on link "Back" at bounding box center [210, 308] width 39 height 25
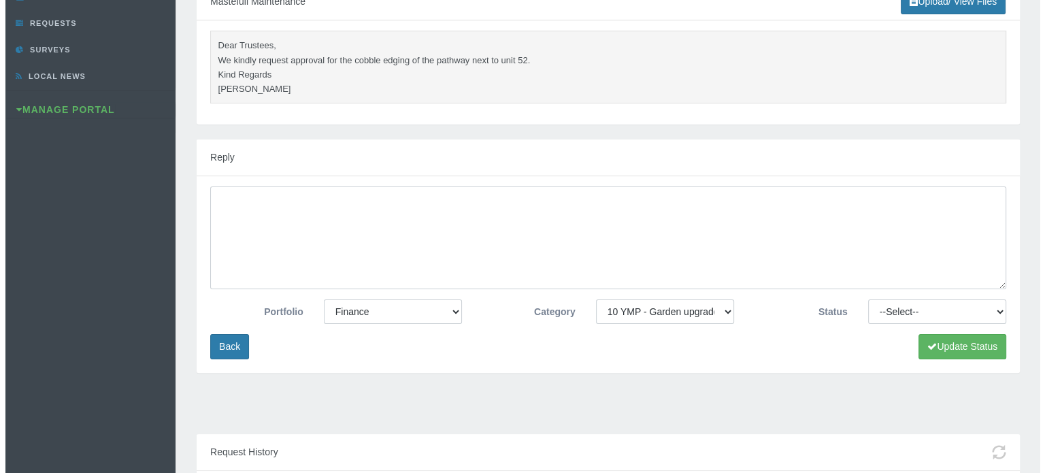
scroll to position [340, 0]
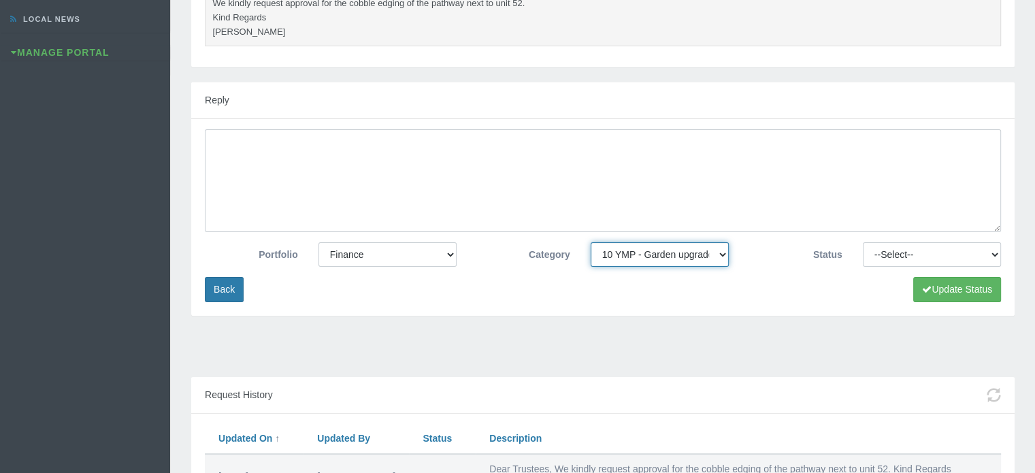
click at [643, 257] on select "-- None -- 10 YMP - Borehole 10 YMP - Fire Equipment 10 YMP - Garden upgrades 1…" at bounding box center [660, 254] width 138 height 24
select select "cab8aa4e-bb73-4359-86fe-91ba2ec4f15c"
click at [591, 242] on select "-- None -- 10 YMP - Borehole 10 YMP - Fire Equipment 10 YMP - Garden upgrades 1…" at bounding box center [660, 254] width 138 height 24
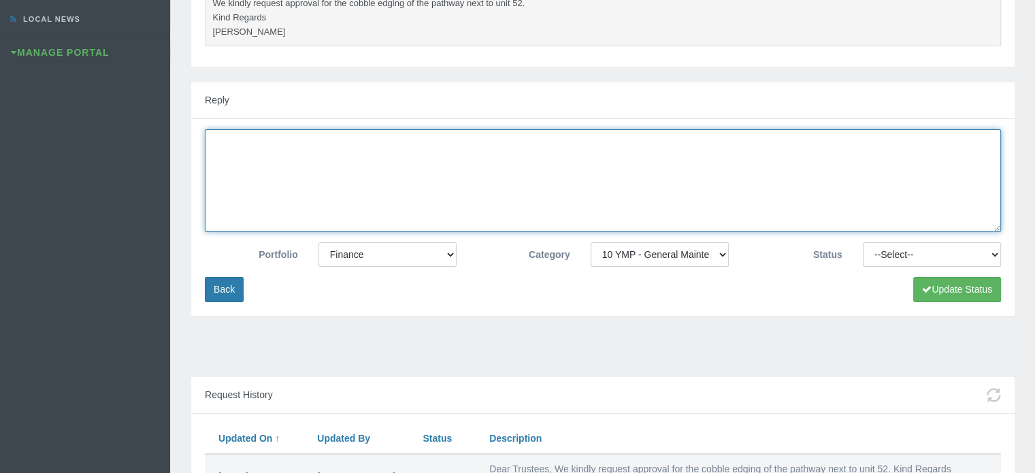
click at [343, 150] on textarea at bounding box center [603, 180] width 796 height 103
type textarea "Approved"
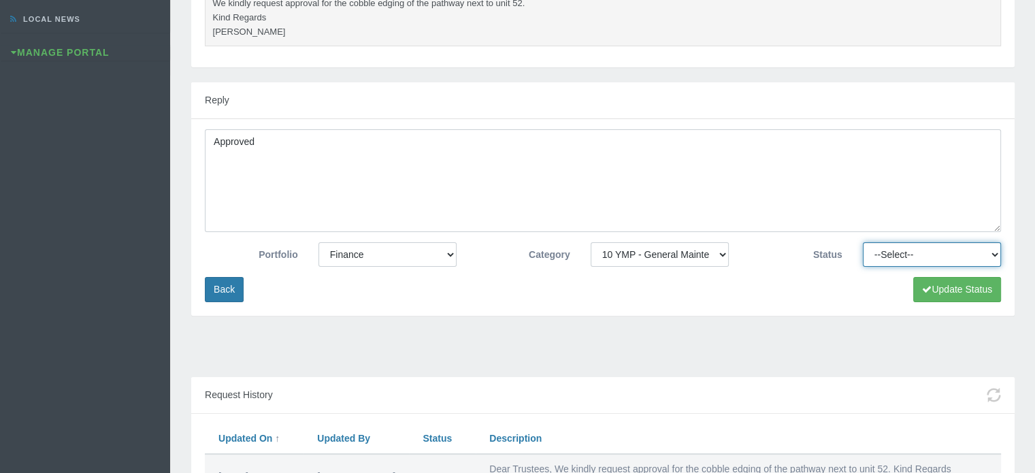
click at [887, 255] on select "--Select-- Approved Cancelled Completed Declined More information required New …" at bounding box center [932, 254] width 138 height 24
select select "APPROVED"
click at [863, 242] on select "--Select-- Approved Cancelled Completed Declined More information required New …" at bounding box center [932, 254] width 138 height 24
click at [936, 293] on button "Update Status" at bounding box center [957, 289] width 88 height 25
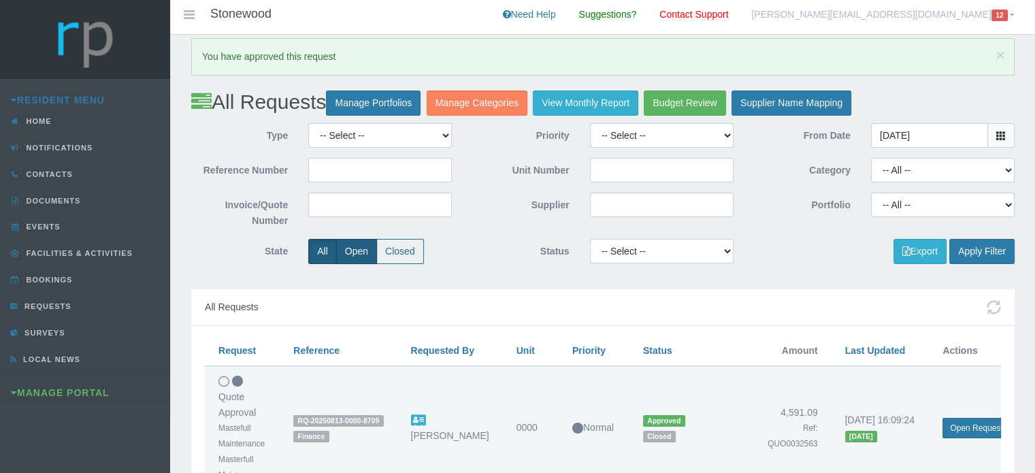
click at [359, 248] on label "Open" at bounding box center [356, 251] width 41 height 25
radio input "true"
click at [971, 252] on button "Apply Filter" at bounding box center [981, 251] width 65 height 25
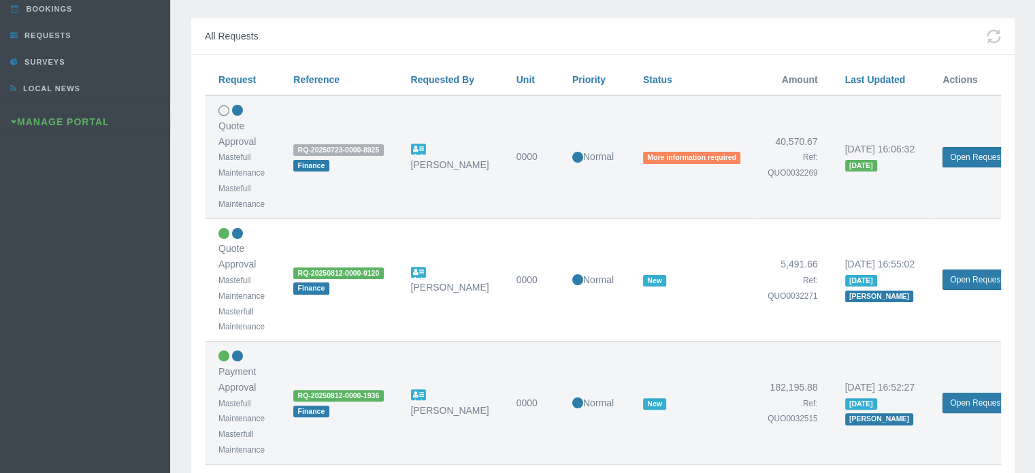
scroll to position [272, 0]
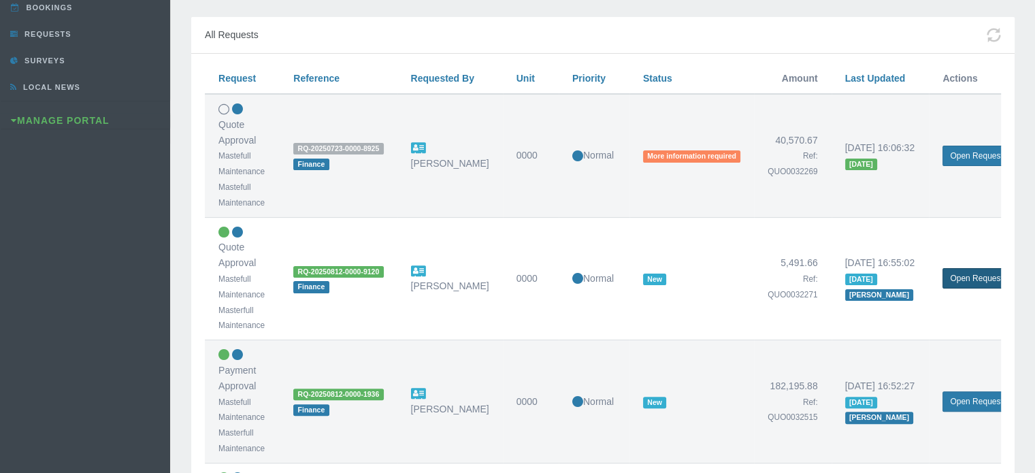
click at [983, 276] on link "Open Request" at bounding box center [976, 278] width 67 height 20
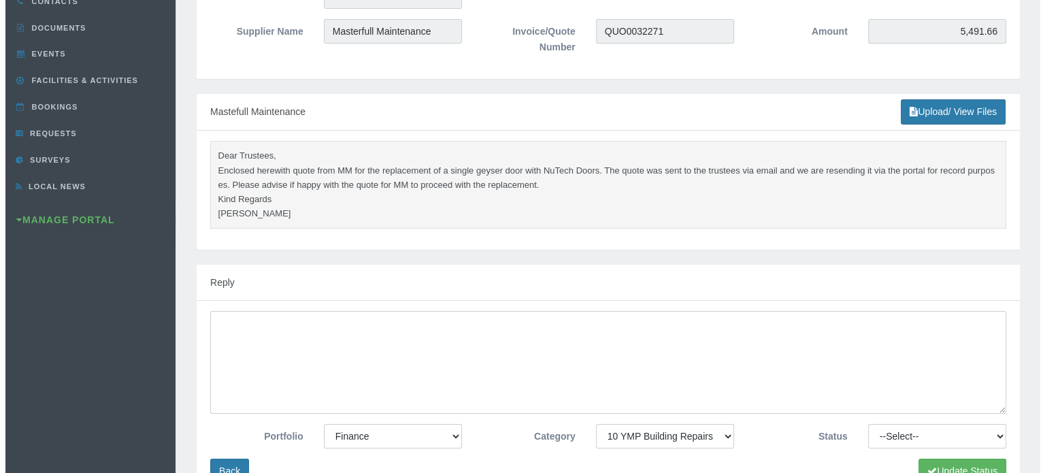
scroll to position [340, 0]
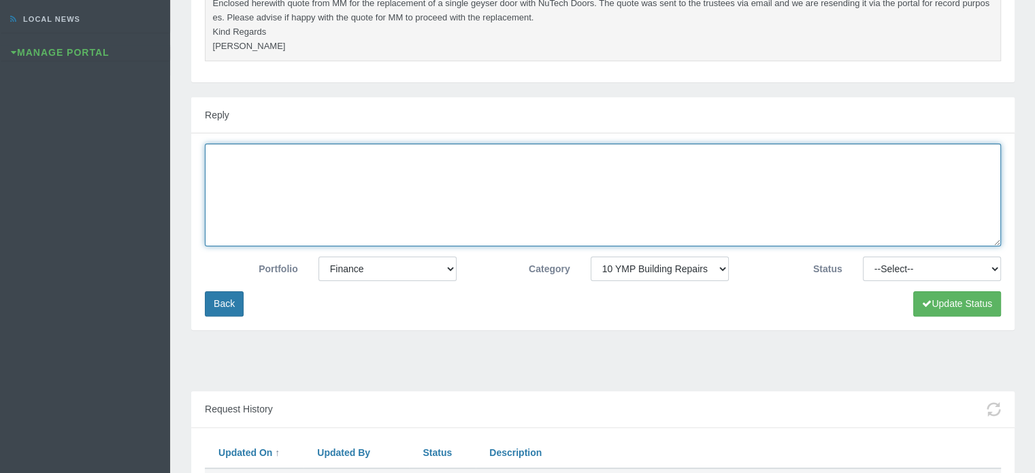
click at [297, 182] on textarea at bounding box center [603, 195] width 796 height 103
type textarea "We will discuss this at the next trustee meeting"
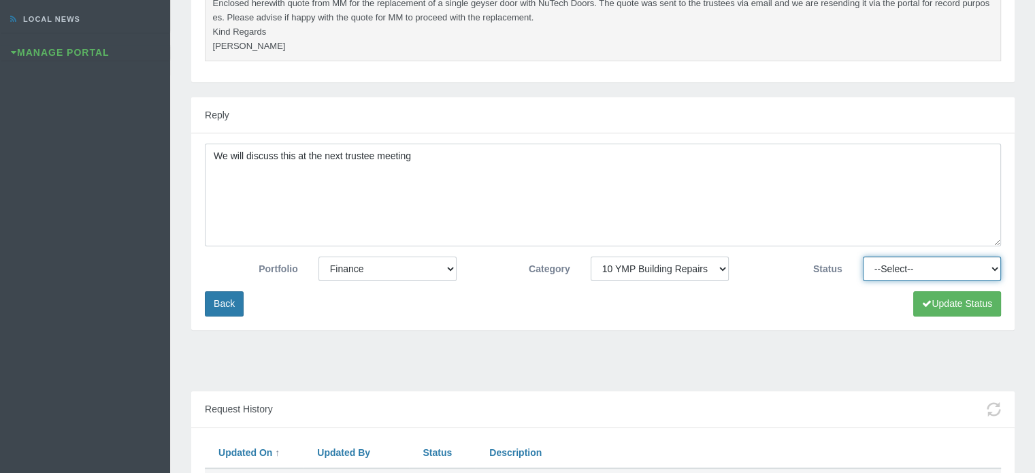
click at [945, 263] on select "--Select-- Approved Cancelled Completed Declined More information required New …" at bounding box center [932, 269] width 138 height 24
select select "MOREINFO"
click at [863, 257] on select "--Select-- Approved Cancelled Completed Declined More information required New …" at bounding box center [932, 269] width 138 height 24
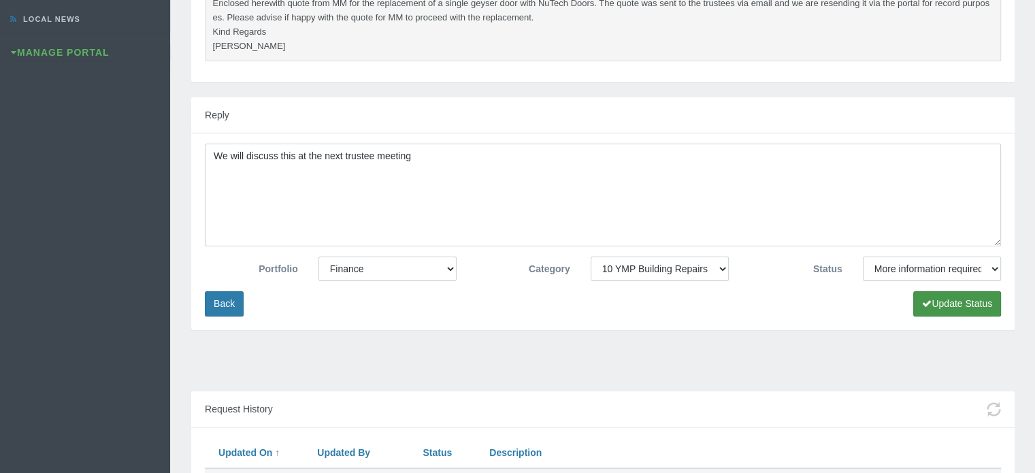
click at [936, 304] on button "Update Status" at bounding box center [957, 303] width 88 height 25
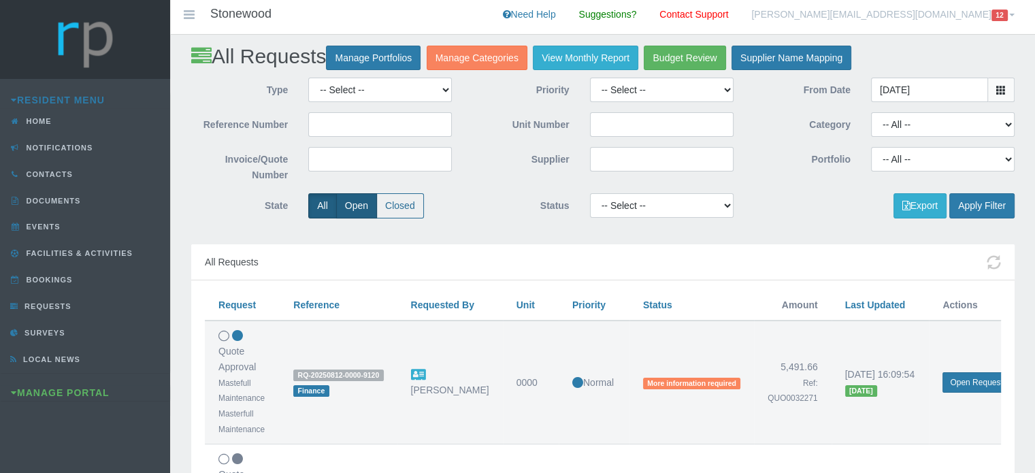
drag, startPoint x: 353, startPoint y: 205, endPoint x: 362, endPoint y: 201, distance: 9.7
click at [353, 204] on label "Open" at bounding box center [356, 205] width 41 height 25
radio input "true"
click at [991, 202] on button "Apply Filter" at bounding box center [981, 205] width 65 height 25
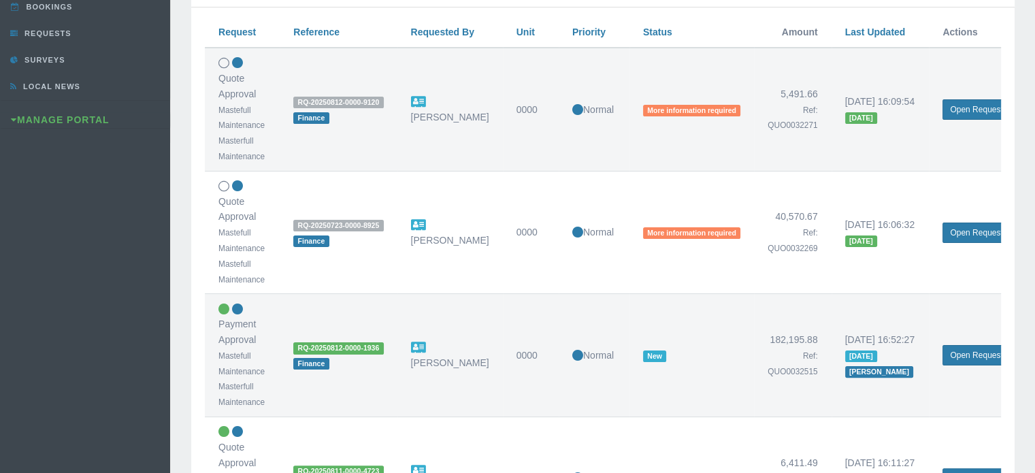
scroll to position [340, 0]
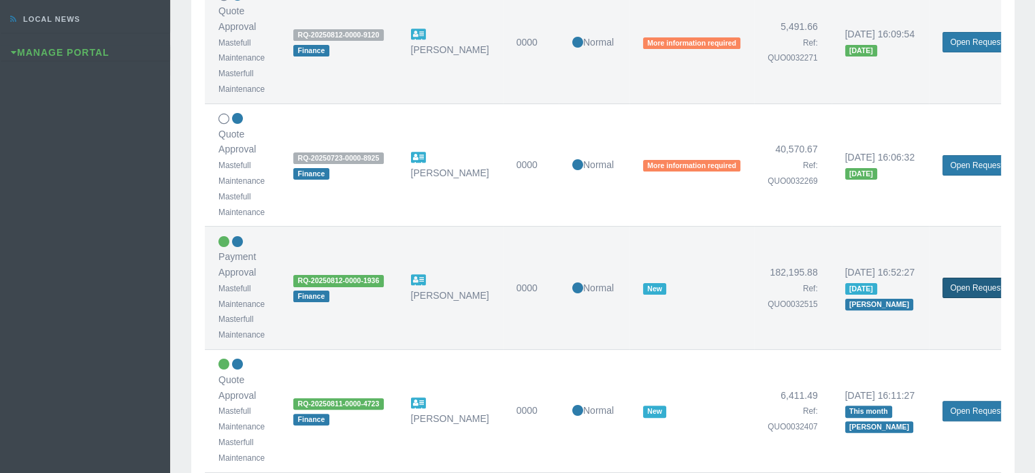
click at [963, 289] on link "Open Request" at bounding box center [976, 288] width 67 height 20
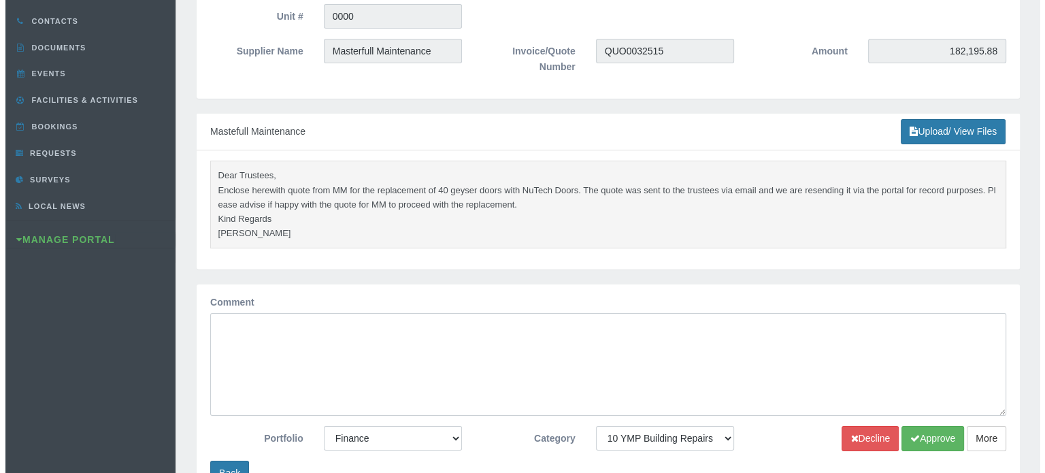
scroll to position [204, 0]
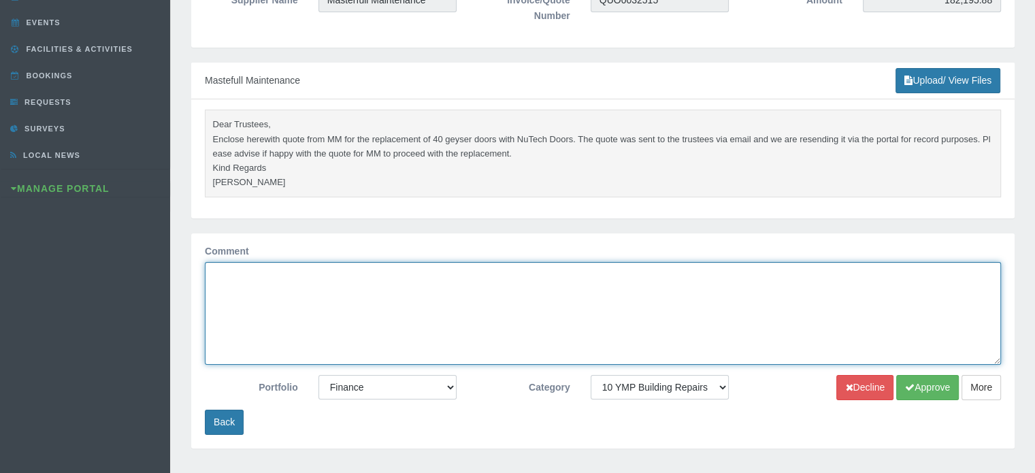
click at [963, 289] on textarea "Comment" at bounding box center [603, 313] width 796 height 103
type textarea "A"
type textarea "We will confirm this at the next trustee meeting"
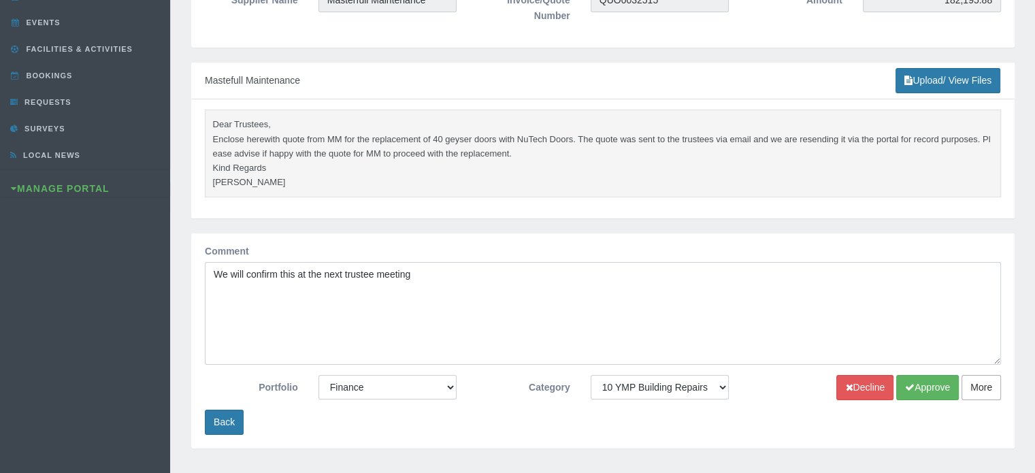
click at [979, 389] on button "More" at bounding box center [981, 387] width 39 height 25
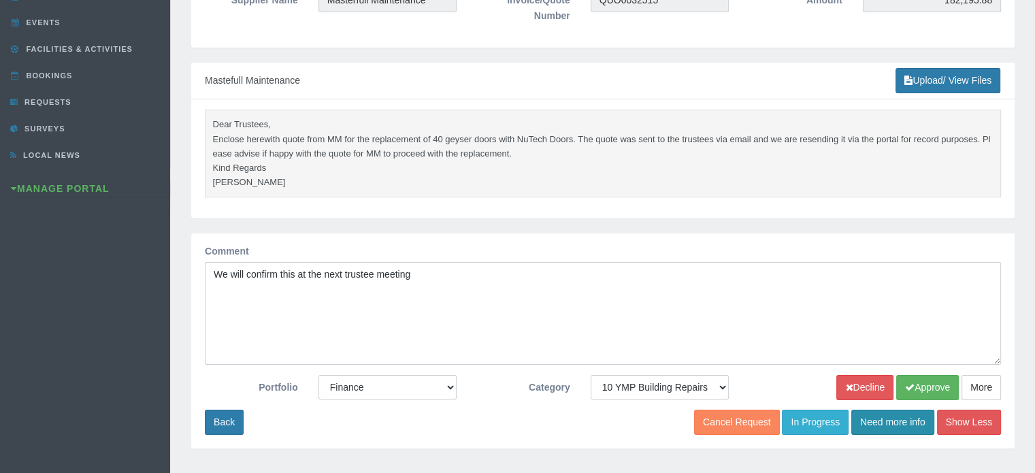
click at [907, 423] on button "Need more info" at bounding box center [892, 422] width 83 height 25
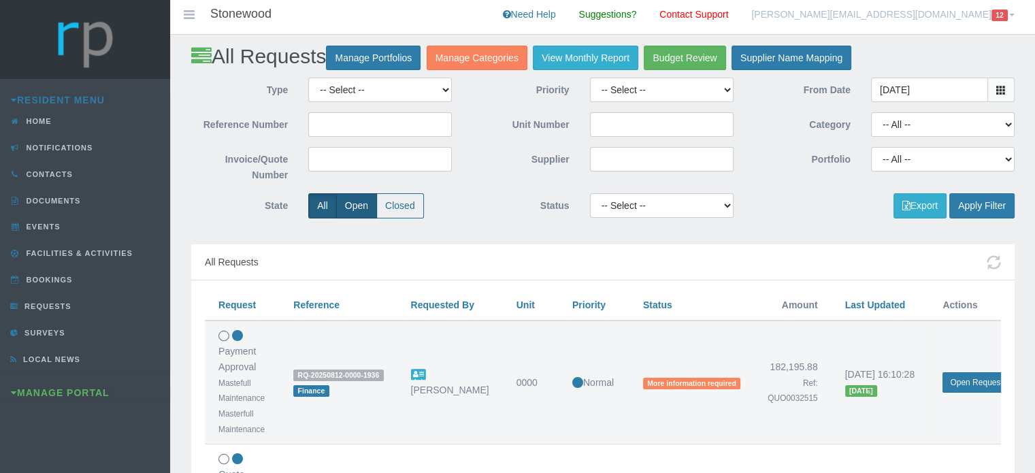
click at [341, 201] on label "Open" at bounding box center [356, 205] width 41 height 25
radio input "true"
click at [985, 206] on button "Apply Filter" at bounding box center [981, 205] width 65 height 25
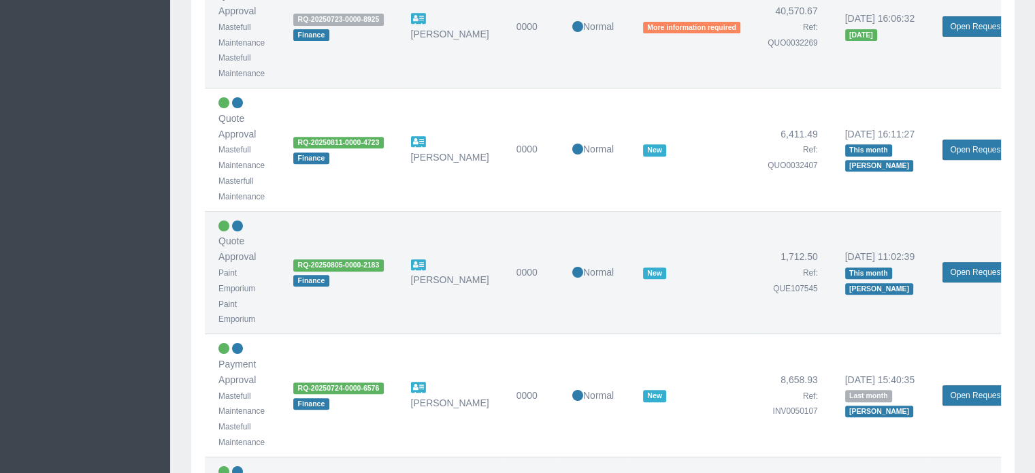
scroll to position [612, 0]
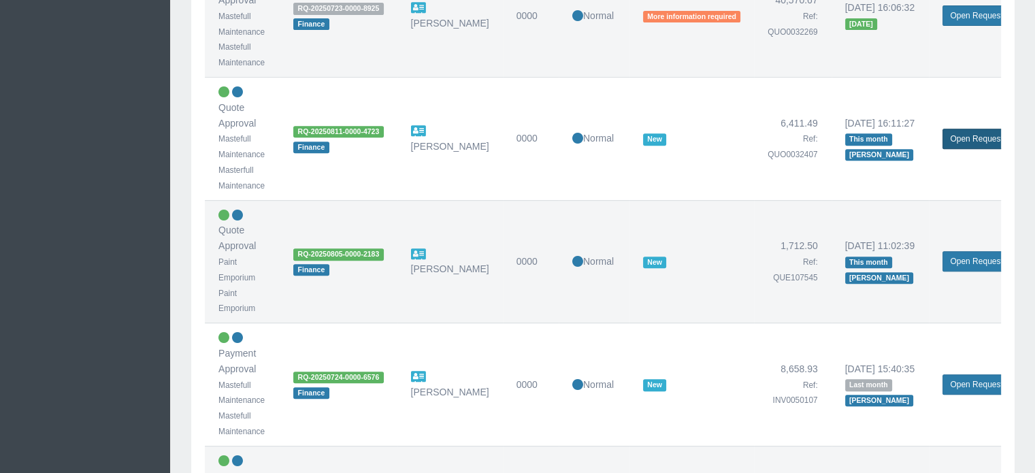
click at [980, 134] on link "Open Request" at bounding box center [976, 139] width 67 height 20
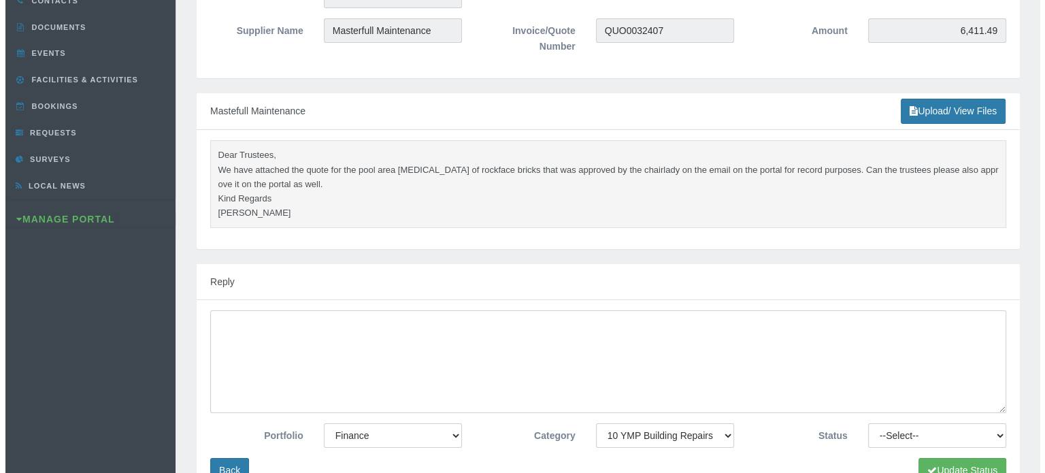
scroll to position [204, 0]
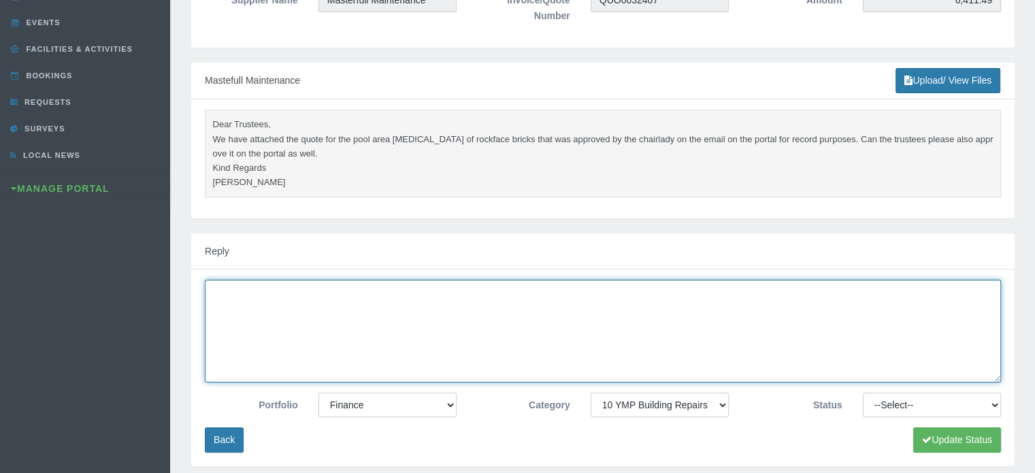
click at [372, 301] on textarea at bounding box center [603, 331] width 796 height 103
type textarea "Approved"
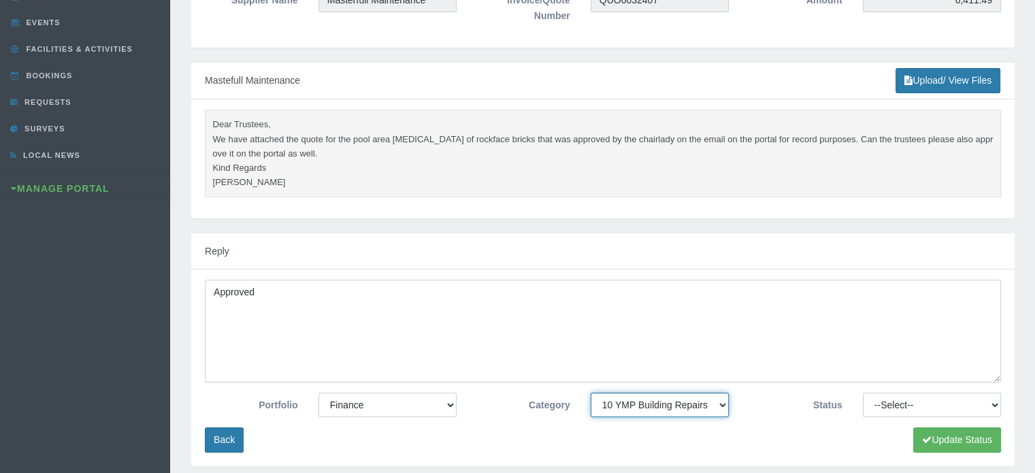
click at [617, 397] on select "-- None -- 10 YMP - Borehole 10 YMP - Fire Equipment 10 YMP - Garden upgrades 1…" at bounding box center [660, 405] width 138 height 24
click at [591, 393] on select "-- None -- 10 YMP - Borehole 10 YMP - Fire Equipment 10 YMP - Garden upgrades 1…" at bounding box center [660, 405] width 138 height 24
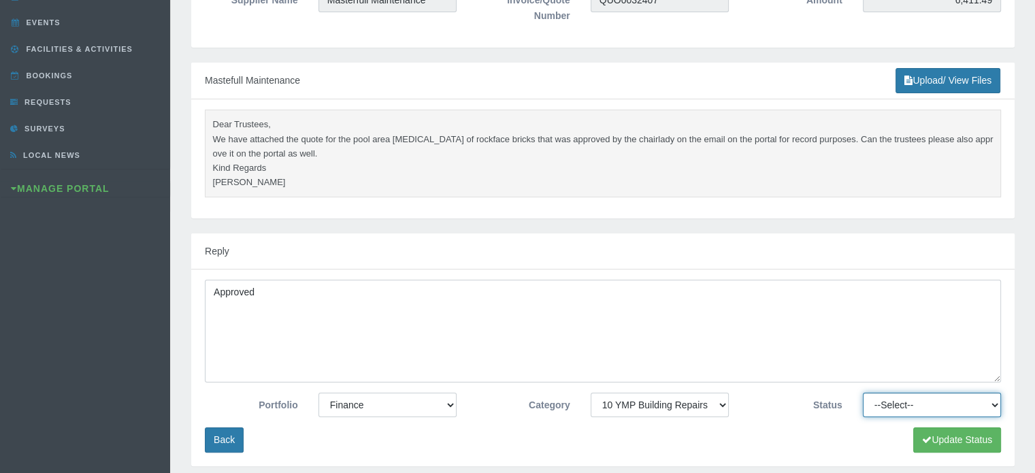
drag, startPoint x: 948, startPoint y: 406, endPoint x: 945, endPoint y: 400, distance: 7.0
click at [948, 406] on select "--Select-- Approved Cancelled Completed Declined More information required New …" at bounding box center [932, 405] width 138 height 24
select select "APPROVED"
click at [863, 393] on select "--Select-- Approved Cancelled Completed Declined More information required New …" at bounding box center [932, 405] width 138 height 24
click at [950, 442] on button "Update Status" at bounding box center [957, 439] width 88 height 25
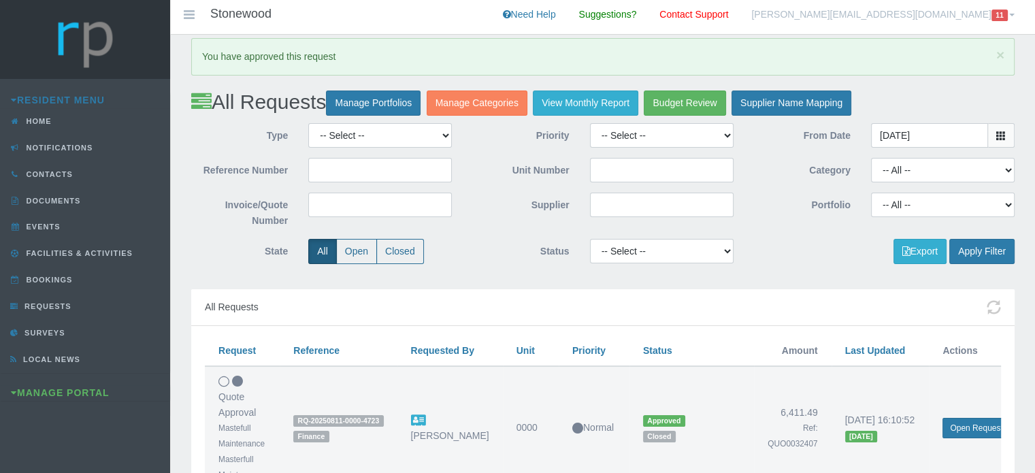
scroll to position [136, 0]
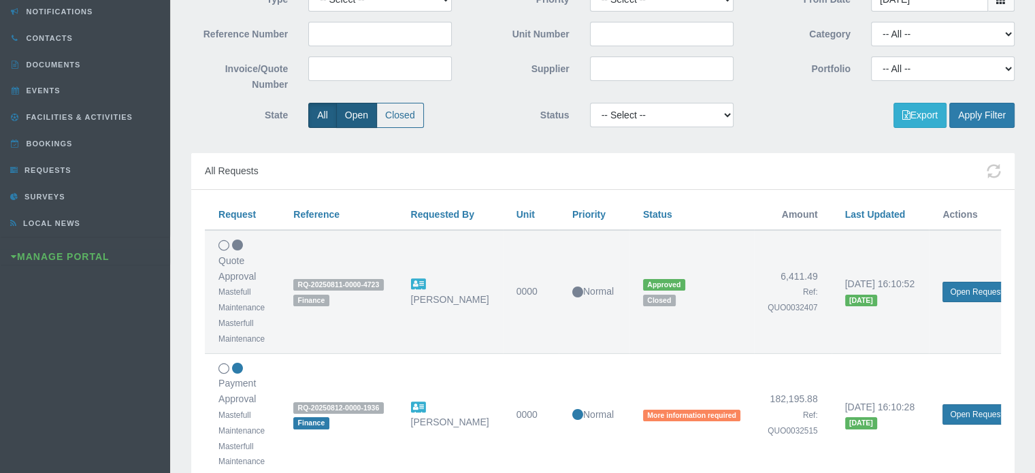
click at [365, 114] on label "Open" at bounding box center [356, 115] width 41 height 25
radio input "true"
click at [988, 114] on button "Apply Filter" at bounding box center [981, 115] width 65 height 25
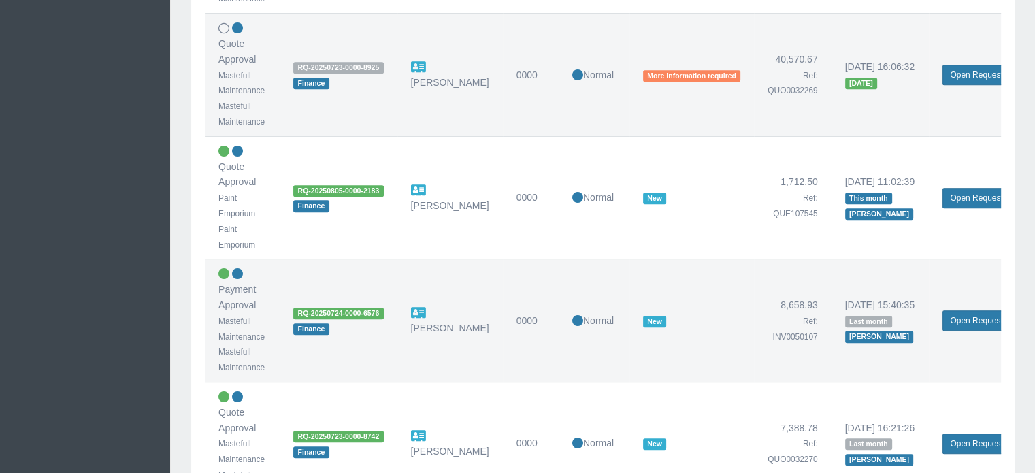
scroll to position [612, 0]
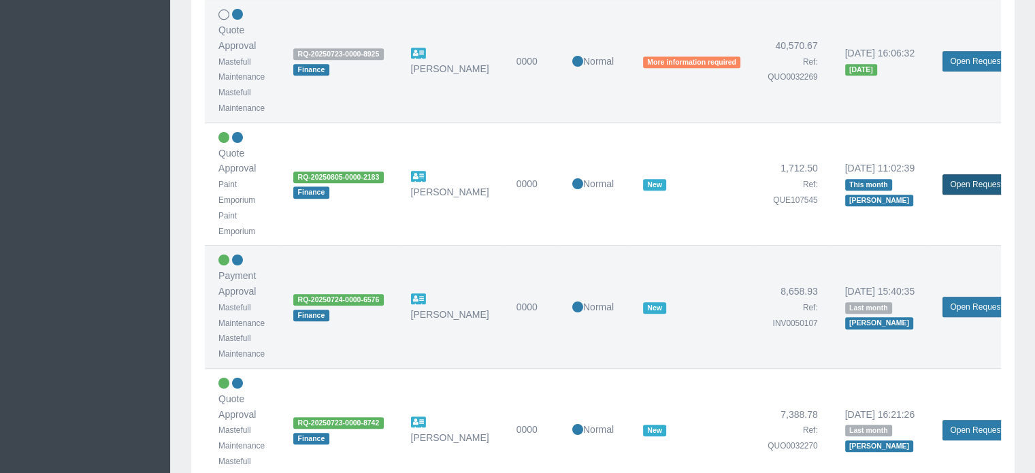
click at [955, 181] on link "Open Request" at bounding box center [976, 184] width 67 height 20
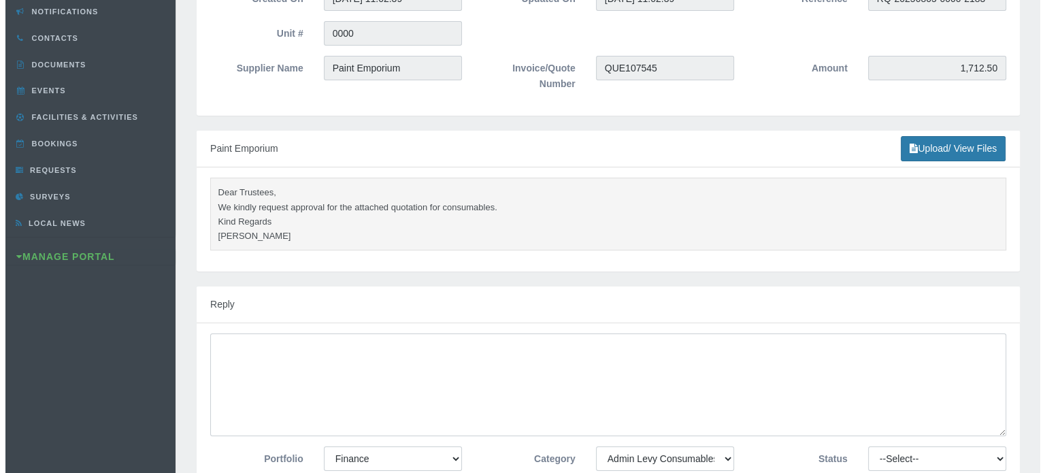
scroll to position [204, 0]
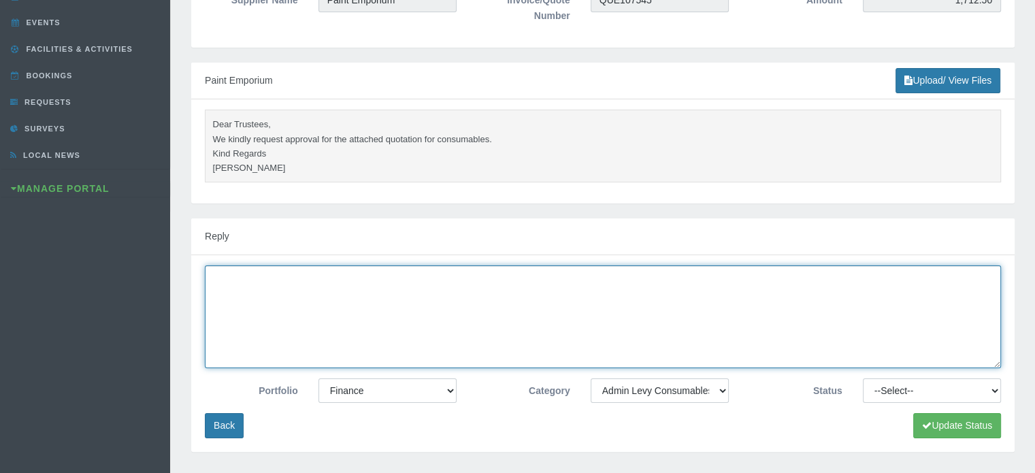
click at [842, 324] on textarea at bounding box center [603, 316] width 796 height 103
type textarea "Approved"
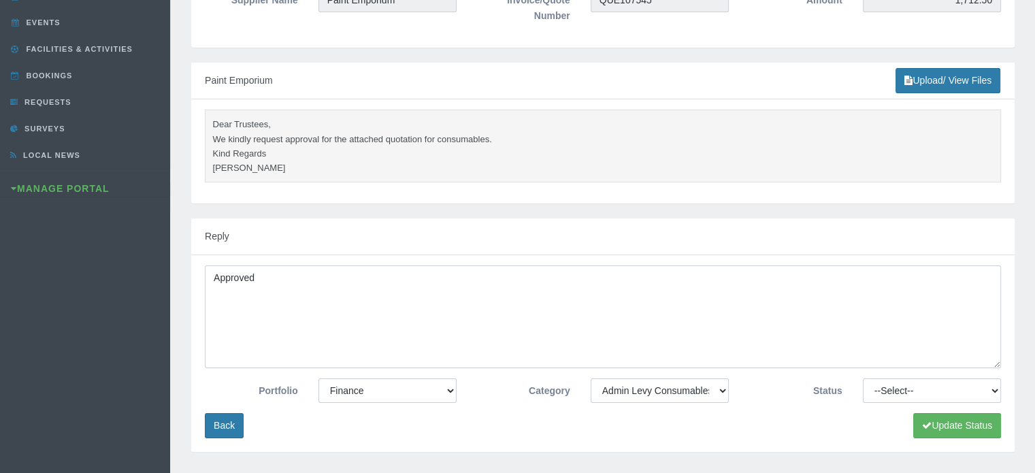
click at [885, 405] on div "Status --Select-- Approved Cancelled Completed Declined More information requir…" at bounding box center [875, 395] width 272 height 35
click at [887, 391] on select "--Select-- Approved Cancelled Completed Declined More information required New …" at bounding box center [932, 390] width 138 height 24
select select "APPROVED"
click at [863, 378] on select "--Select-- Approved Cancelled Completed Declined More information required New …" at bounding box center [932, 390] width 138 height 24
click at [955, 421] on button "Update Status" at bounding box center [957, 425] width 88 height 25
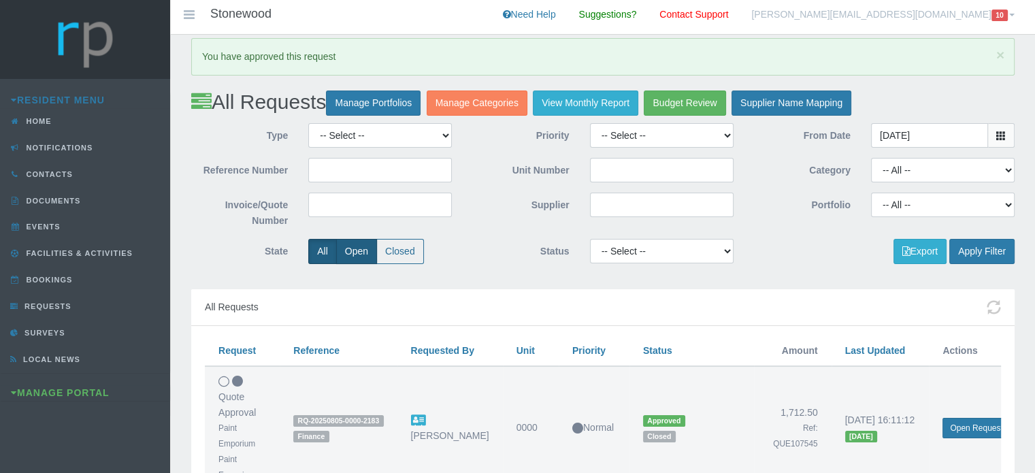
click at [349, 258] on label "Open" at bounding box center [356, 251] width 41 height 25
radio input "true"
click at [983, 250] on button "Apply Filter" at bounding box center [981, 251] width 65 height 25
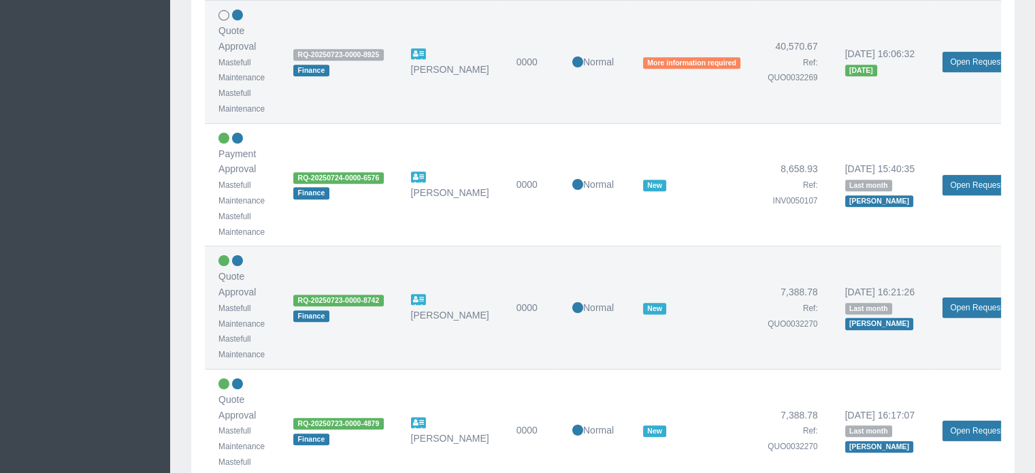
scroll to position [612, 0]
click at [970, 175] on link "Open Request" at bounding box center [976, 184] width 67 height 20
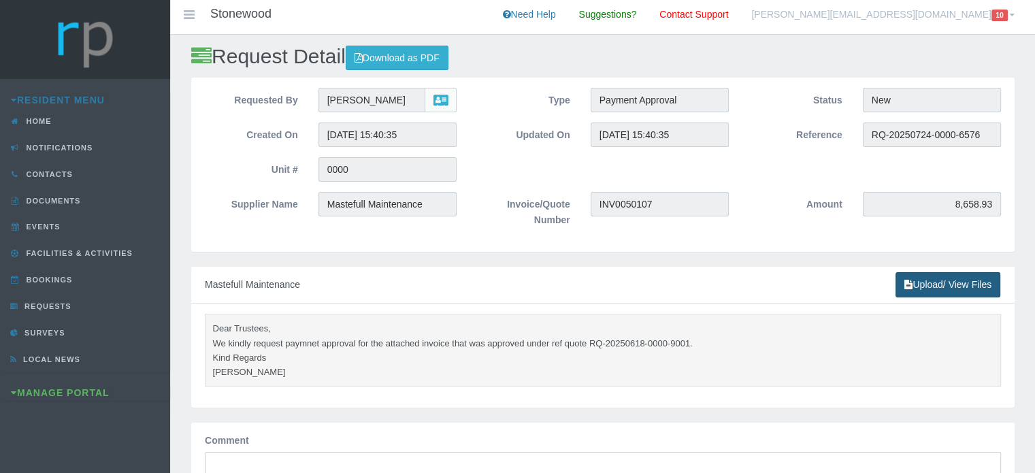
click at [945, 283] on link "Upload/ View Files" at bounding box center [948, 284] width 105 height 25
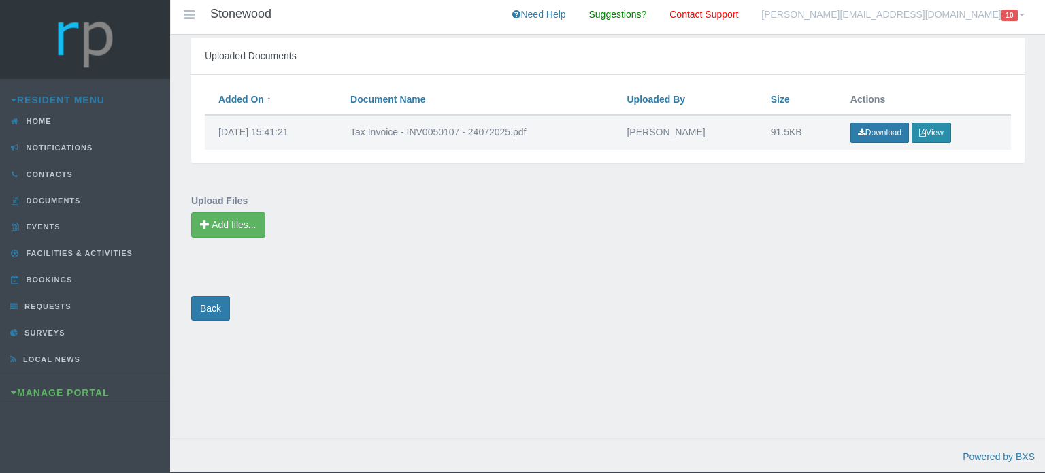
click at [926, 138] on button "View" at bounding box center [931, 132] width 39 height 20
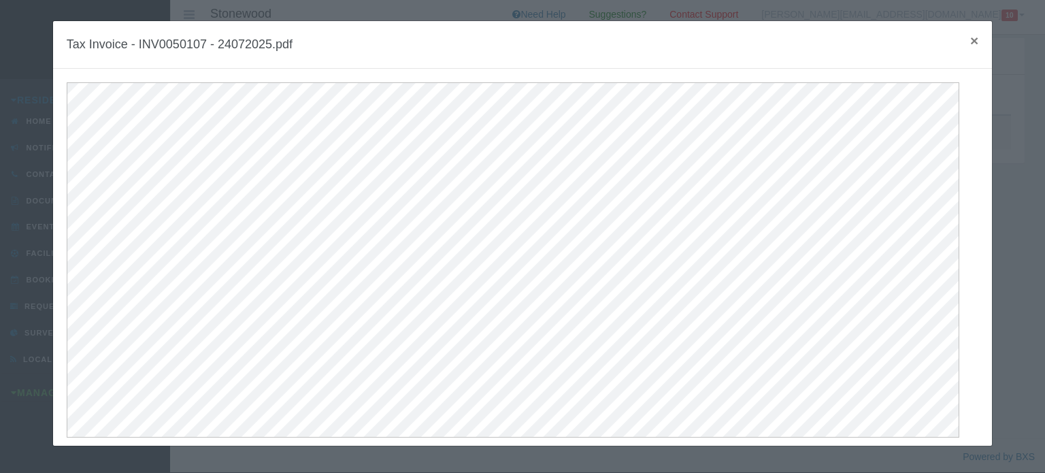
click at [970, 40] on span "×" at bounding box center [974, 41] width 8 height 16
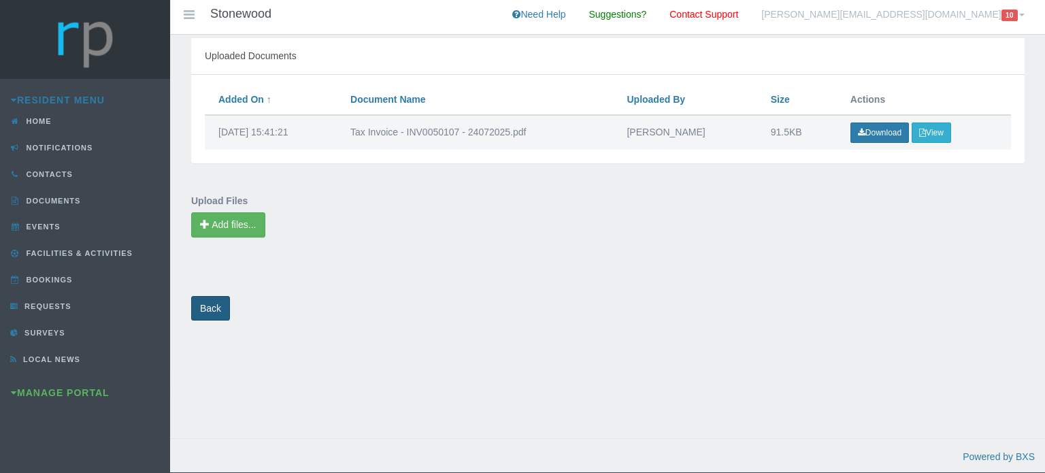
click at [207, 308] on link "Back" at bounding box center [210, 308] width 39 height 25
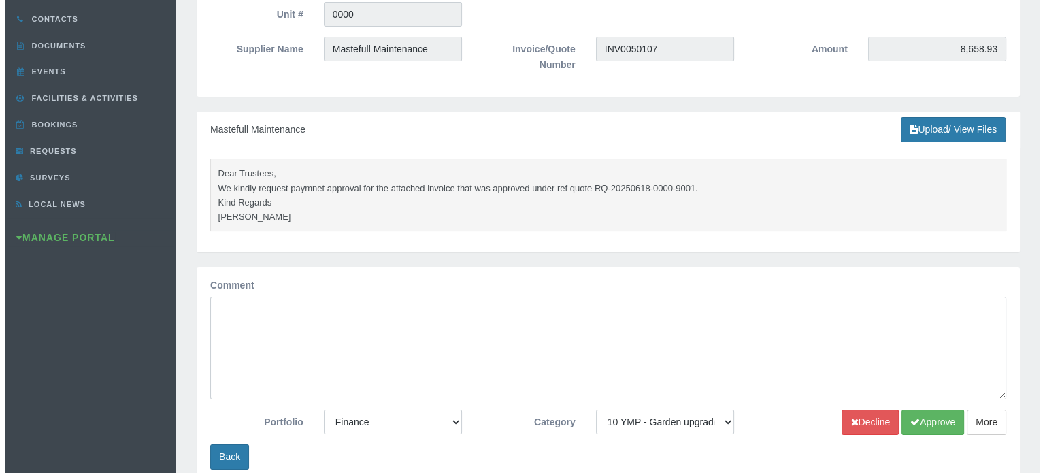
scroll to position [204, 0]
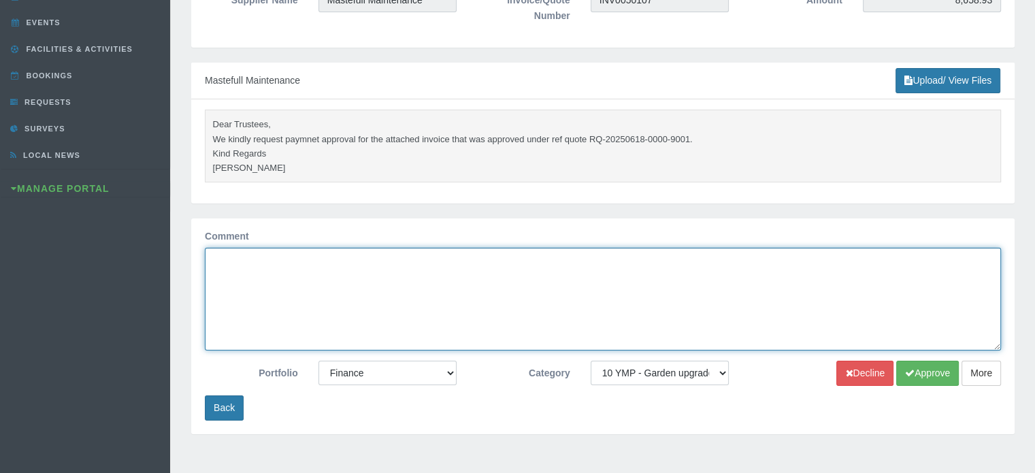
click at [372, 271] on textarea "Comment" at bounding box center [603, 299] width 796 height 103
type textarea "Approved"
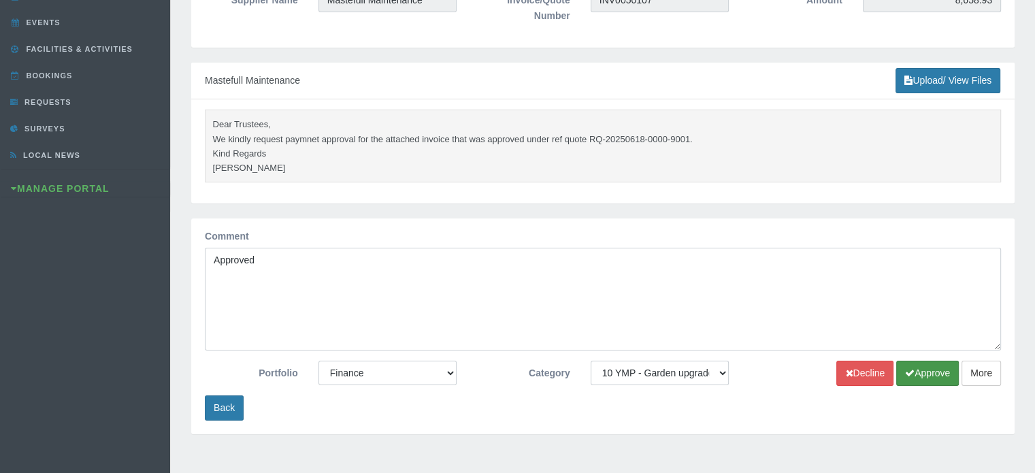
click at [900, 370] on button "Approve" at bounding box center [927, 373] width 63 height 25
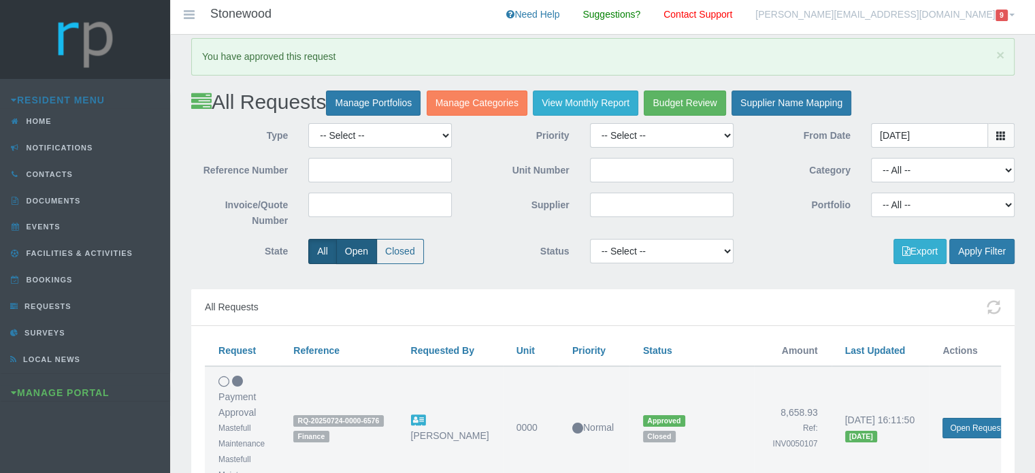
click at [351, 250] on label "Open" at bounding box center [356, 251] width 41 height 25
radio input "true"
click at [966, 251] on button "Apply Filter" at bounding box center [981, 251] width 65 height 25
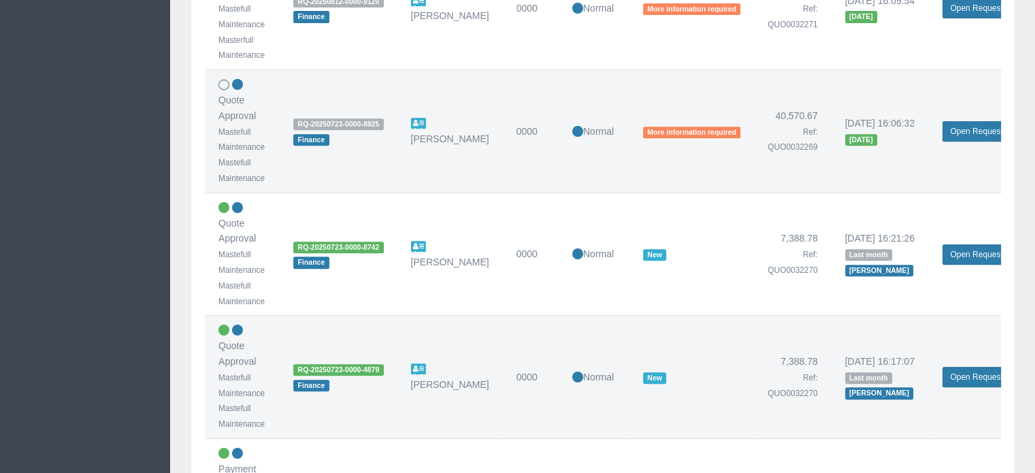
scroll to position [612, 0]
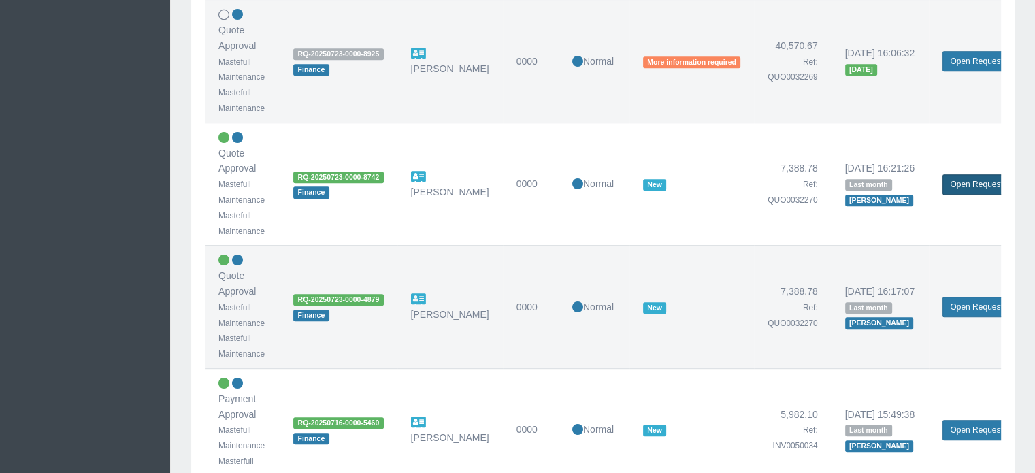
click at [965, 179] on link "Open Request" at bounding box center [976, 184] width 67 height 20
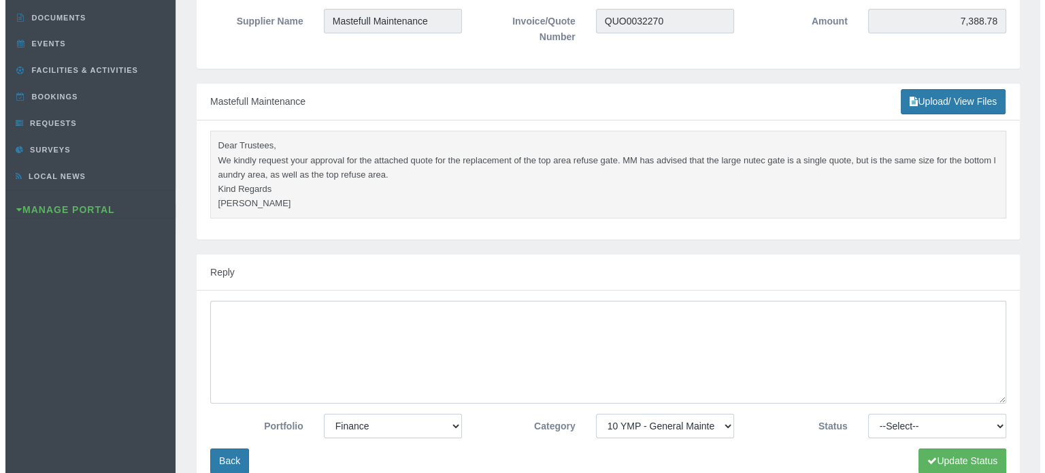
scroll to position [204, 0]
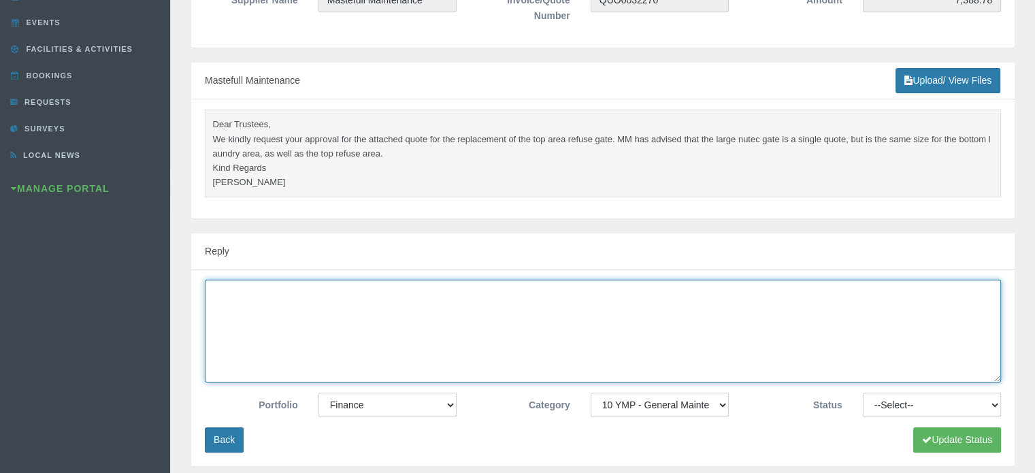
click at [789, 308] on textarea at bounding box center [603, 331] width 796 height 103
type textarea "Approved"
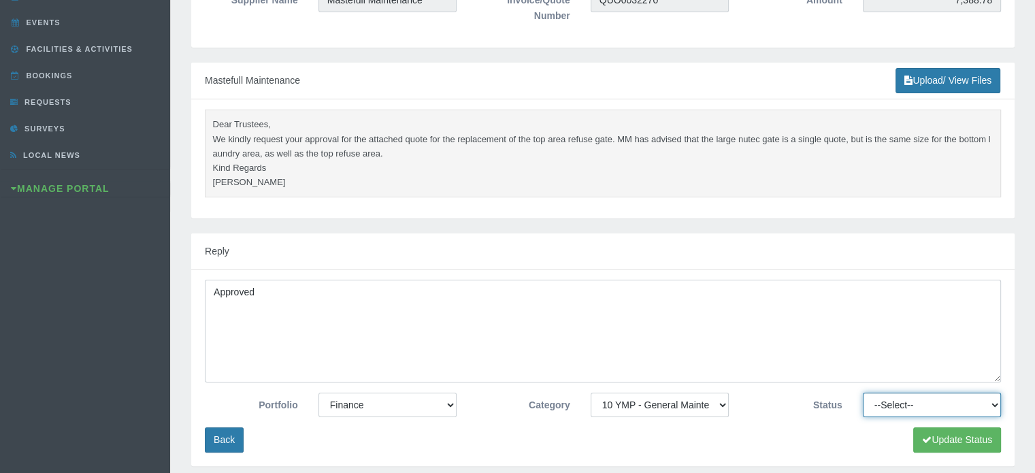
click at [884, 400] on select "--Select-- Approved Cancelled Completed Declined More information required New …" at bounding box center [932, 405] width 138 height 24
select select "APPROVED"
click at [863, 393] on select "--Select-- Approved Cancelled Completed Declined More information required New …" at bounding box center [932, 405] width 138 height 24
click at [954, 440] on button "Update Status" at bounding box center [957, 439] width 88 height 25
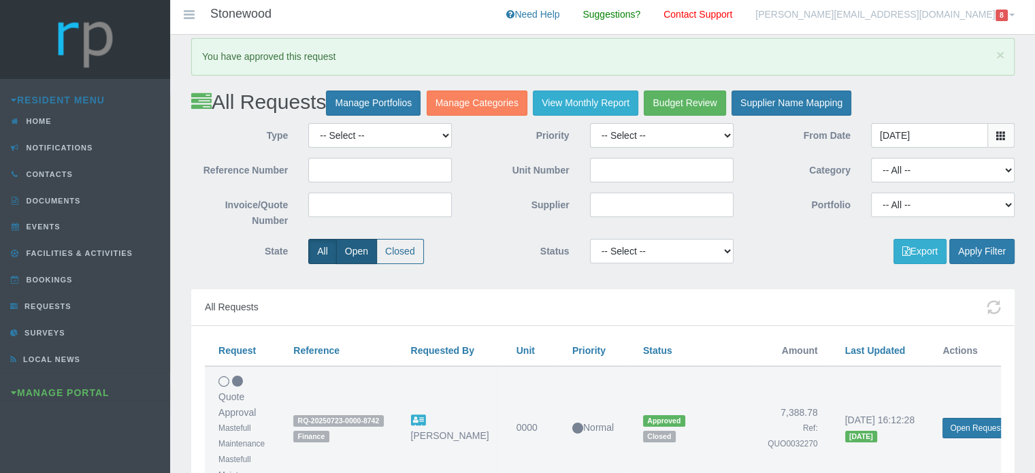
click at [353, 250] on label "Open" at bounding box center [356, 251] width 41 height 25
radio input "true"
click at [980, 246] on button "Apply Filter" at bounding box center [981, 251] width 65 height 25
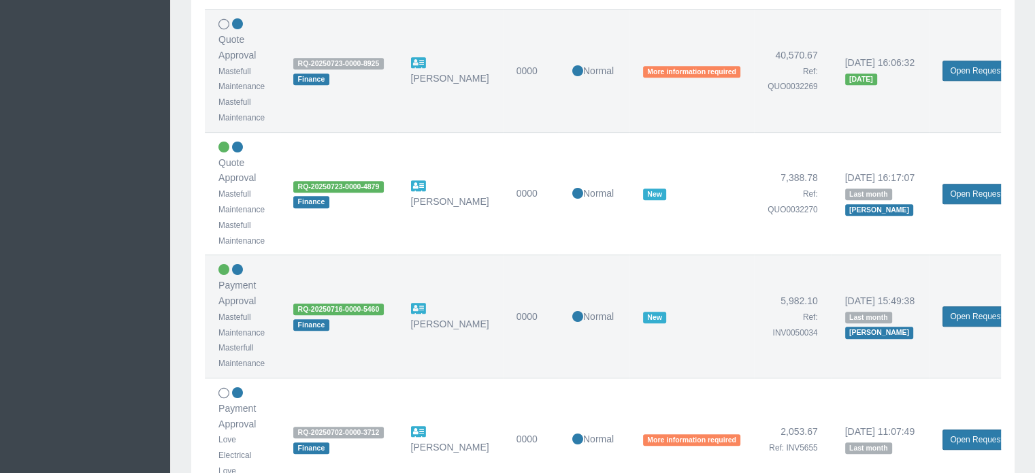
scroll to position [612, 0]
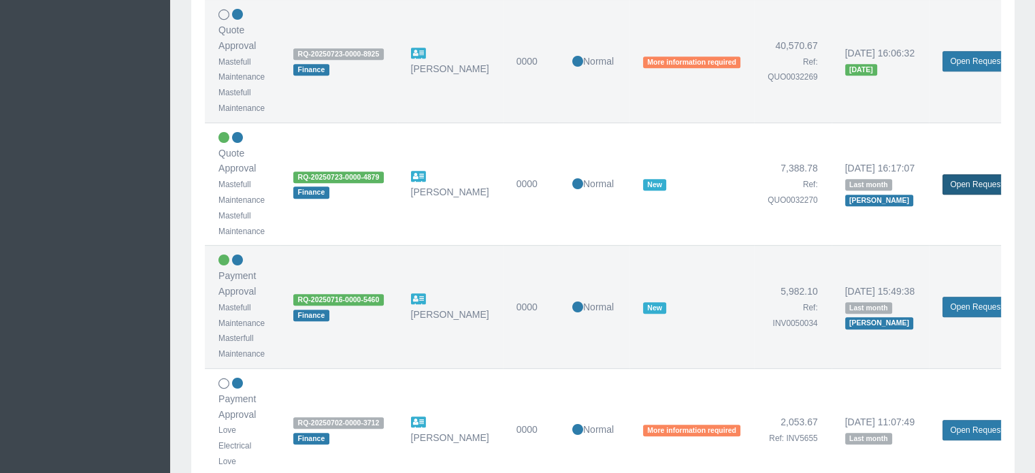
click at [973, 183] on link "Open Request" at bounding box center [976, 184] width 67 height 20
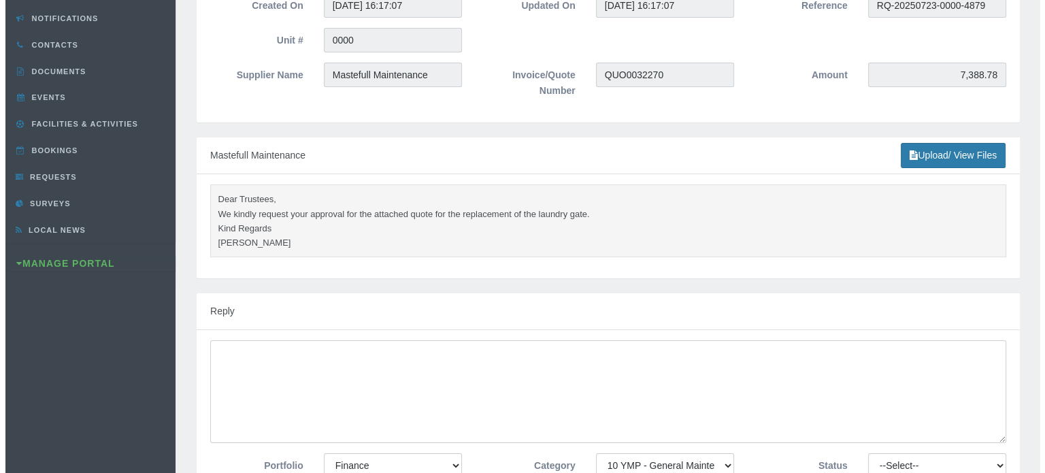
scroll to position [340, 0]
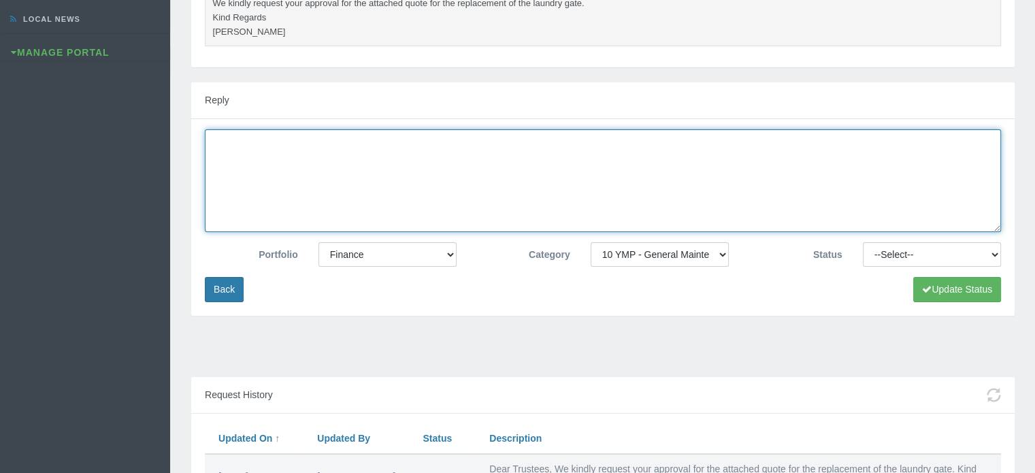
click at [327, 172] on textarea at bounding box center [603, 180] width 796 height 103
type textarea "Approved"
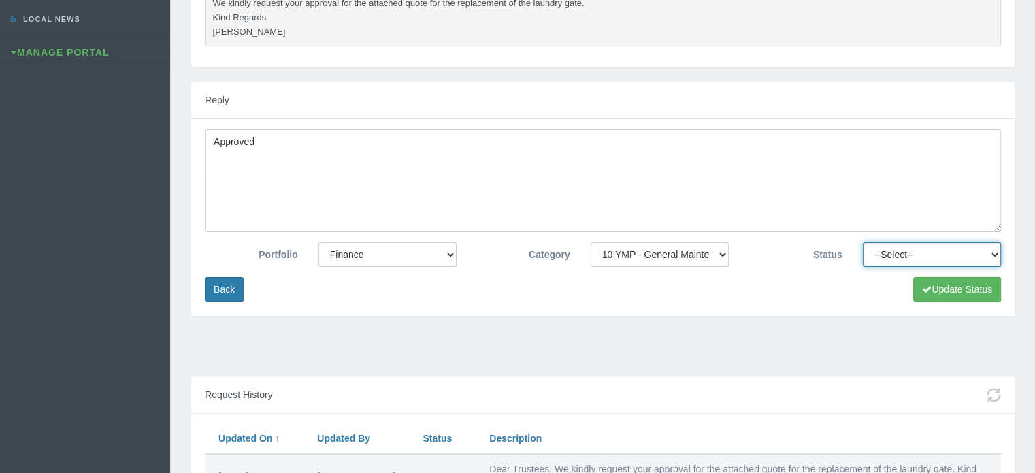
click at [938, 252] on select "--Select-- Approved Cancelled Completed Declined More information required New …" at bounding box center [932, 254] width 138 height 24
select select "APPROVED"
click at [863, 242] on select "--Select-- Approved Cancelled Completed Declined More information required New …" at bounding box center [932, 254] width 138 height 24
click at [931, 286] on button "Update Status" at bounding box center [957, 289] width 88 height 25
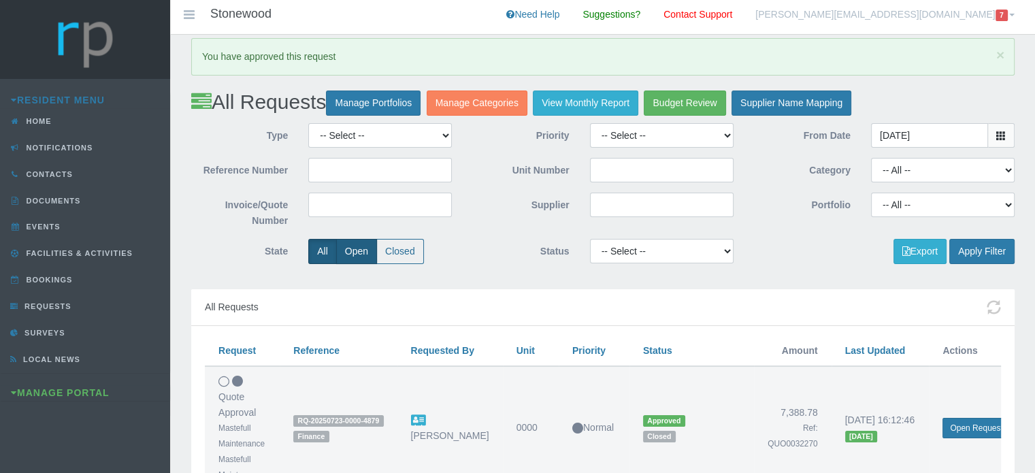
click at [353, 250] on label "Open" at bounding box center [356, 251] width 41 height 25
radio input "true"
click at [989, 247] on button "Apply Filter" at bounding box center [981, 251] width 65 height 25
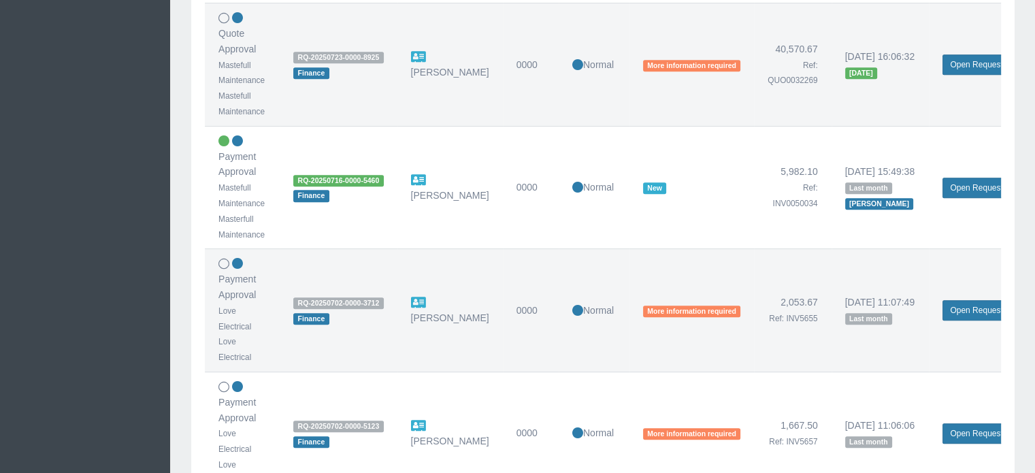
scroll to position [612, 0]
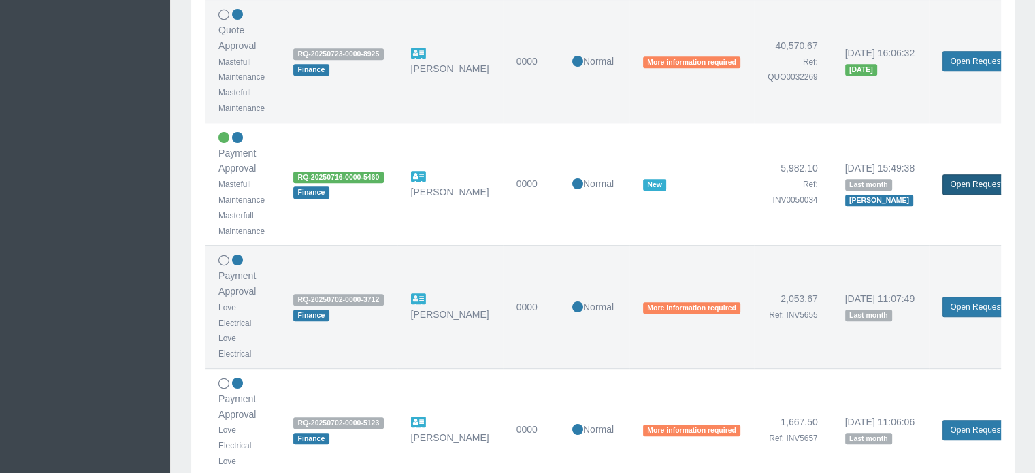
click at [970, 184] on link "Open Request" at bounding box center [976, 184] width 67 height 20
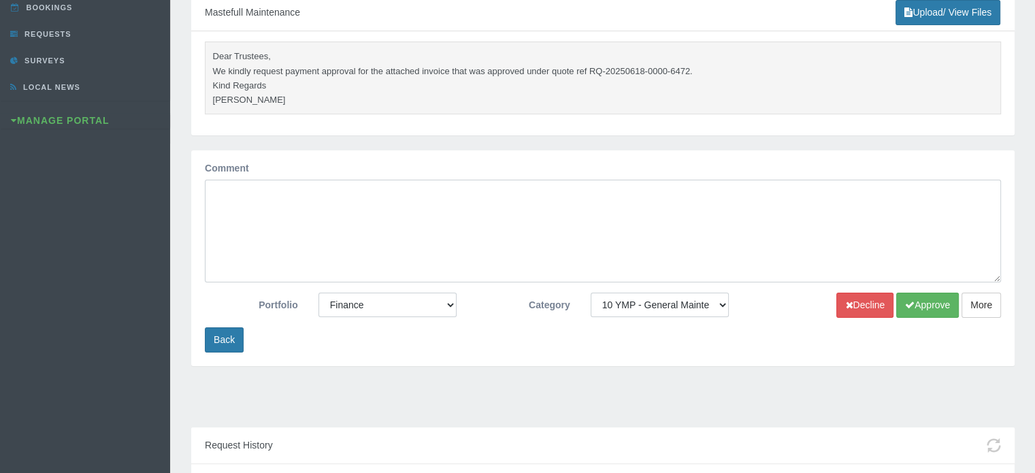
scroll to position [68, 0]
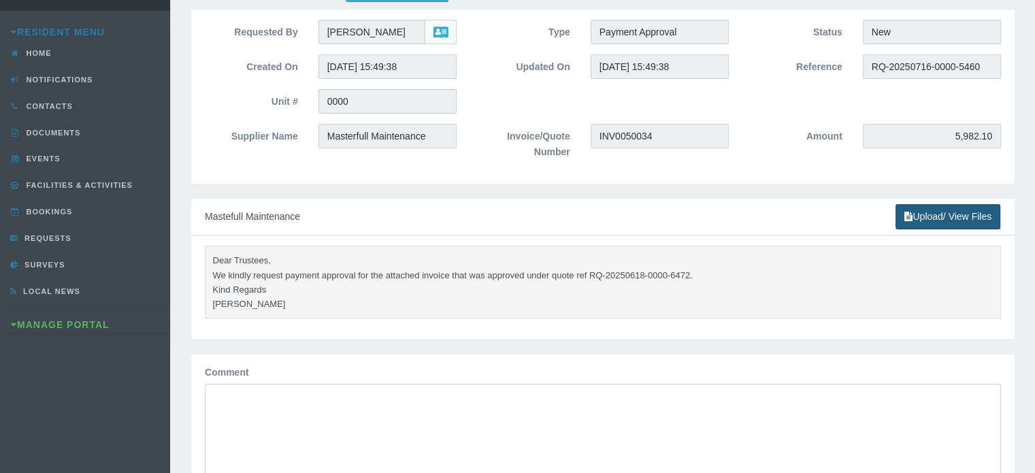
click at [962, 217] on link "Upload/ View Files" at bounding box center [948, 216] width 105 height 25
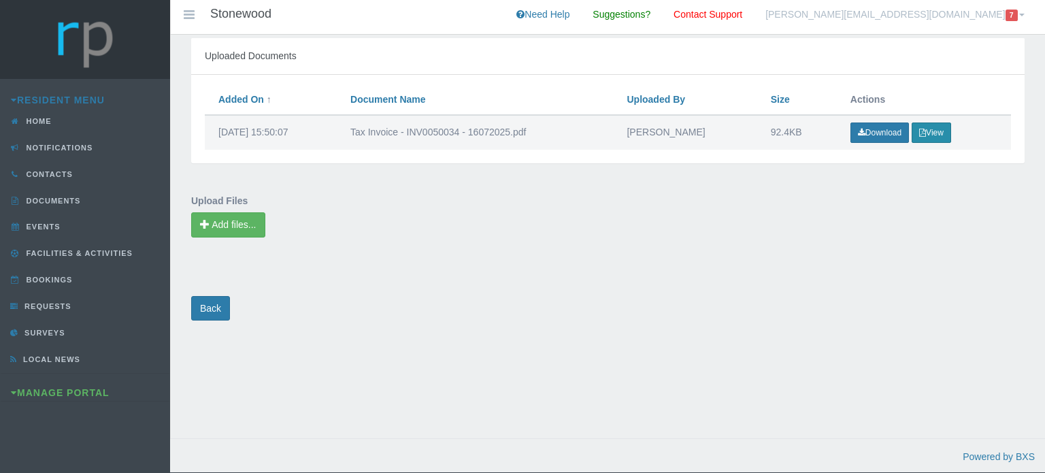
click at [936, 135] on button "View" at bounding box center [931, 132] width 39 height 20
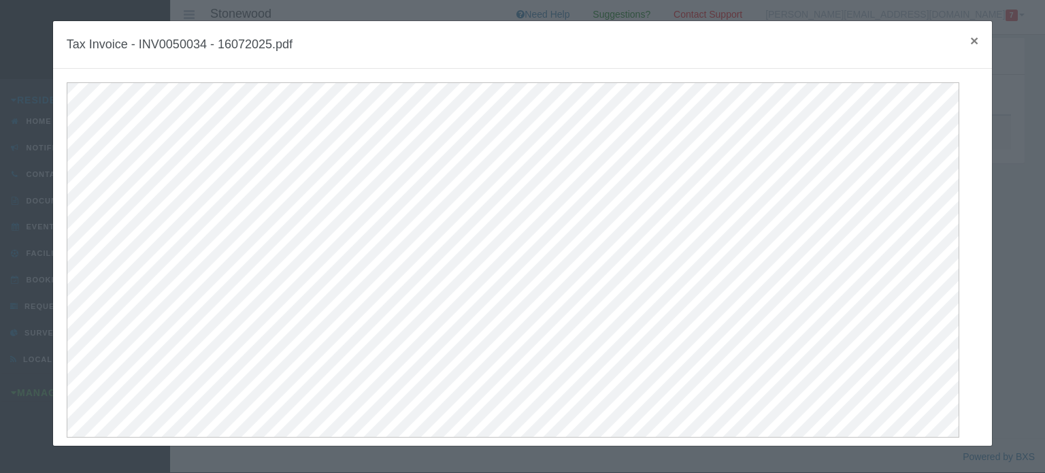
click at [970, 39] on span "×" at bounding box center [974, 41] width 8 height 16
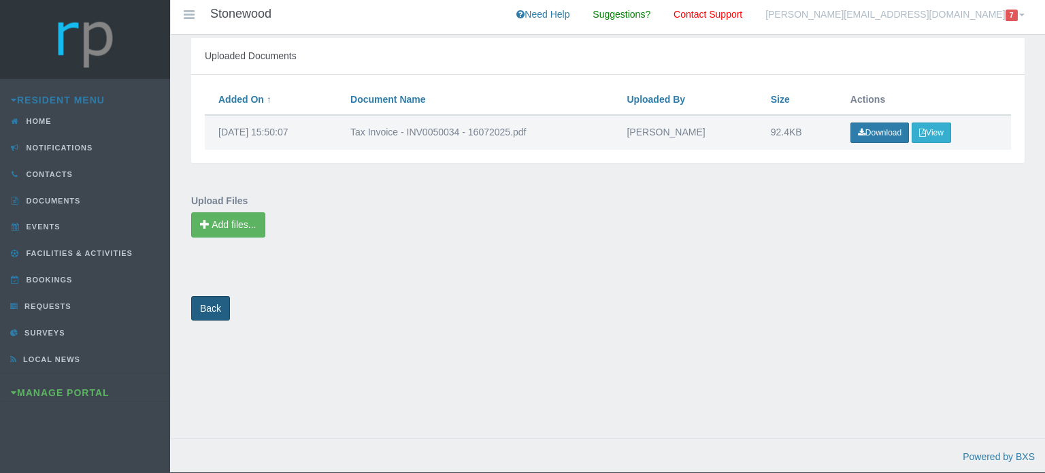
click at [211, 312] on link "Back" at bounding box center [210, 308] width 39 height 25
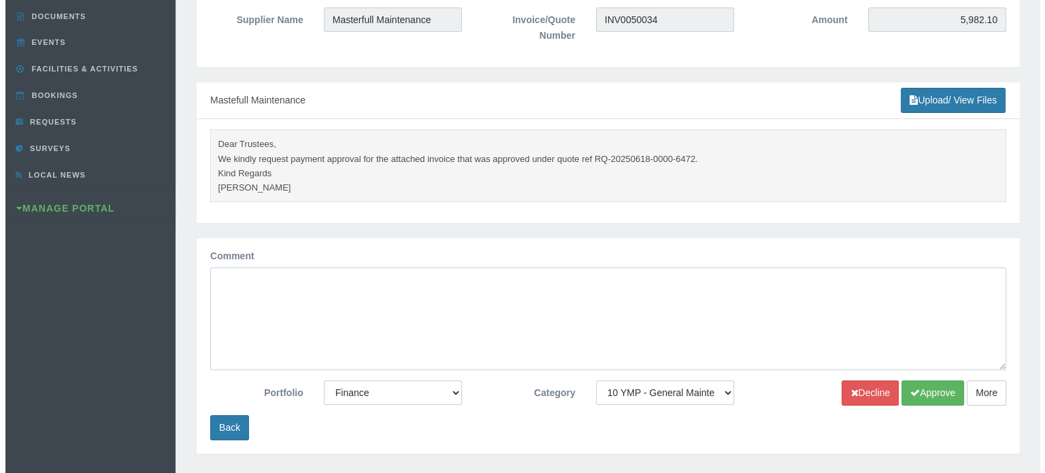
scroll to position [204, 0]
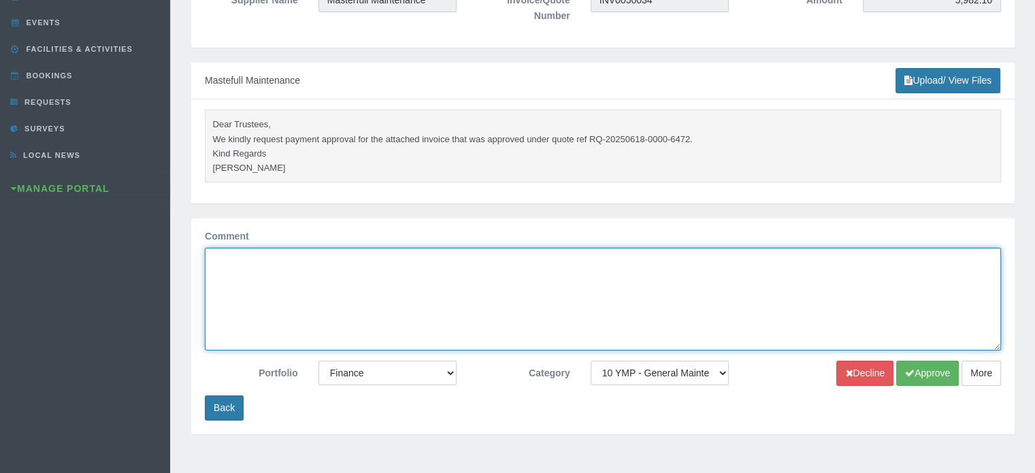
click at [258, 263] on textarea "Comment" at bounding box center [603, 299] width 796 height 103
type textarea "Approved"
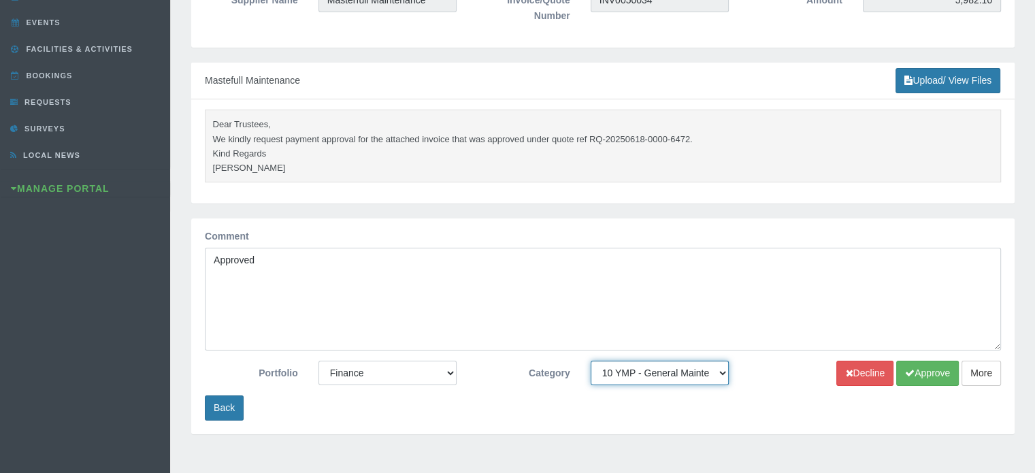
click at [666, 367] on select "-- None -- 10 YMP - Borehole 10 YMP - Fire Equipment 10 YMP - Garden upgrades 1…" at bounding box center [660, 373] width 138 height 24
select select "301822b8-e3d9-43d0-9818-93cde88f4bf0"
click at [591, 361] on select "-- None -- 10 YMP - Borehole 10 YMP - Fire Equipment 10 YMP - Garden upgrades 1…" at bounding box center [660, 373] width 138 height 24
click at [945, 375] on button "Approve" at bounding box center [927, 373] width 63 height 25
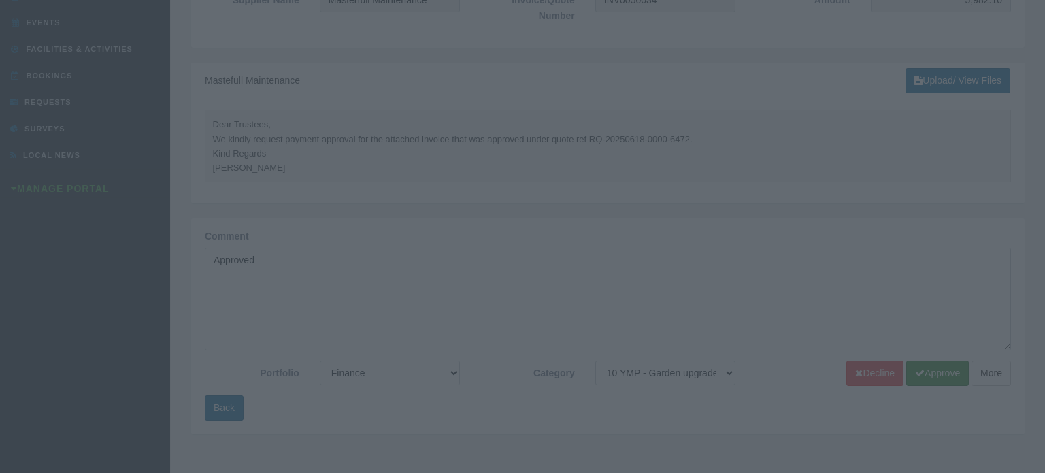
click at [583, 73] on div at bounding box center [522, 236] width 1045 height 473
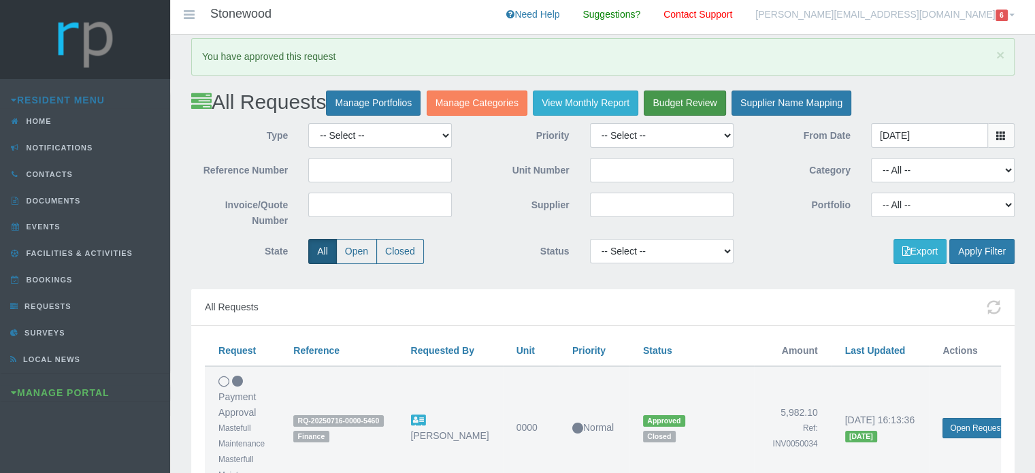
click at [670, 105] on link "Budget Review" at bounding box center [685, 103] width 82 height 25
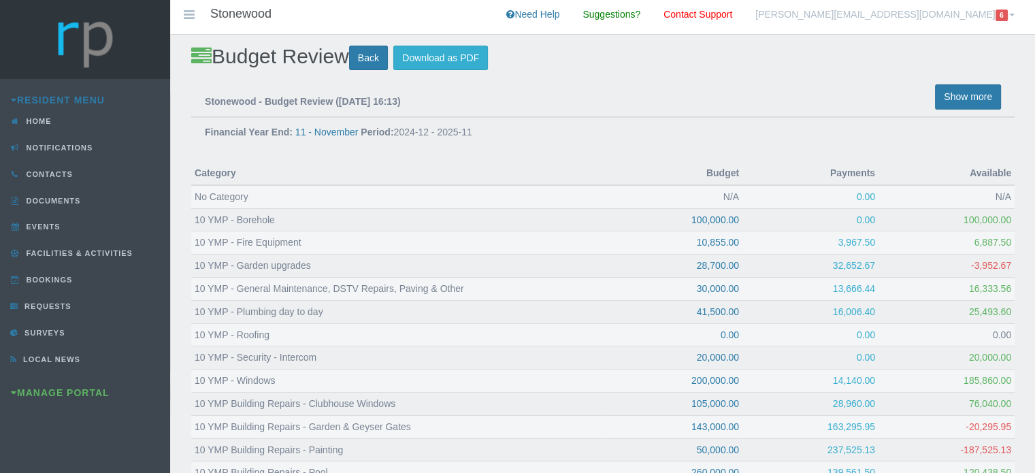
click at [953, 17] on link "[PERSON_NAME][EMAIL_ADDRESS][DOMAIN_NAME] 6" at bounding box center [885, 17] width 280 height 34
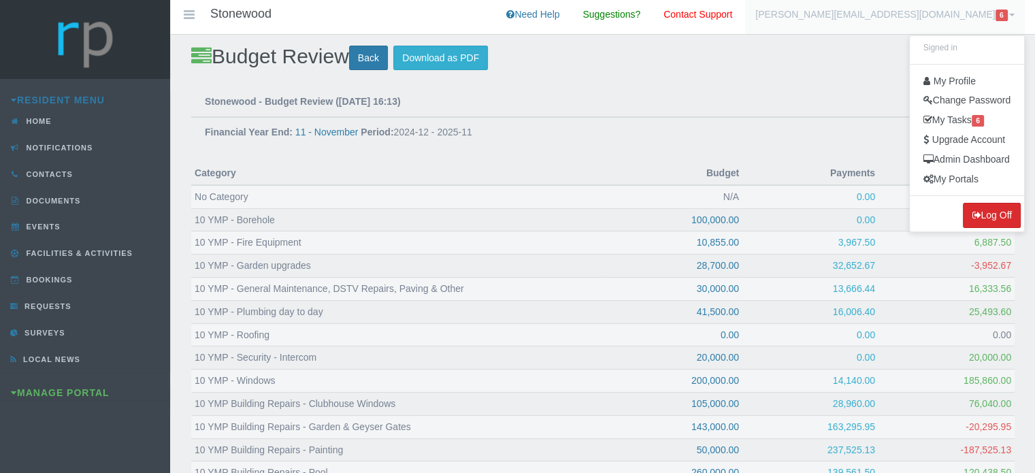
click at [978, 216] on button "Log Off" at bounding box center [992, 215] width 58 height 25
